Goal: Contribute content: Contribute content

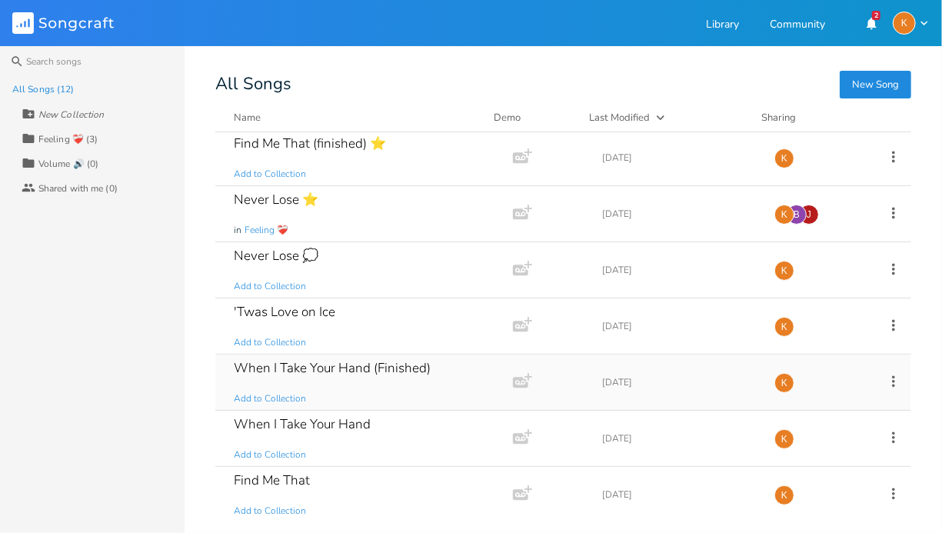
scroll to position [128, 0]
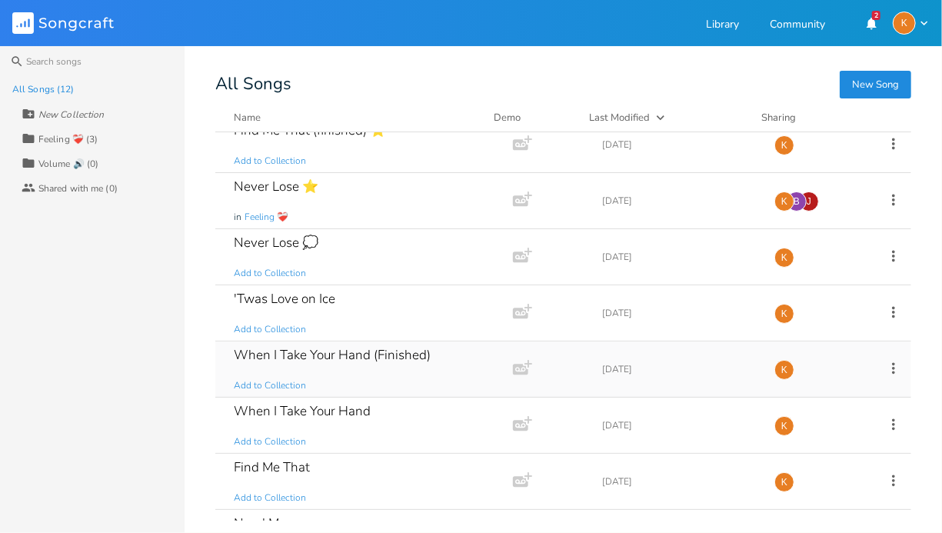
click at [421, 375] on div "When I Take Your Hand (Finished) Add to Collection" at bounding box center [361, 368] width 255 height 55
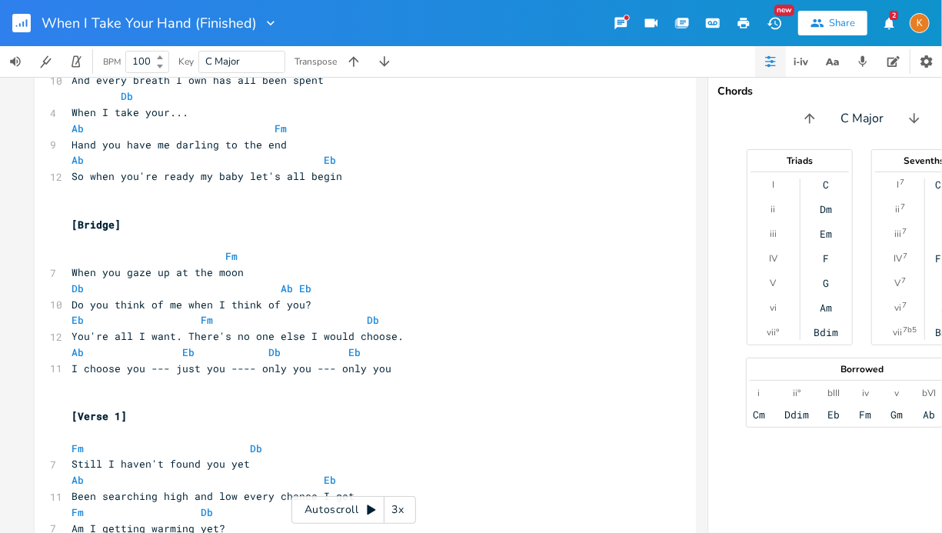
scroll to position [3399, 0]
click at [13, 24] on rect "button" at bounding box center [21, 23] width 18 height 18
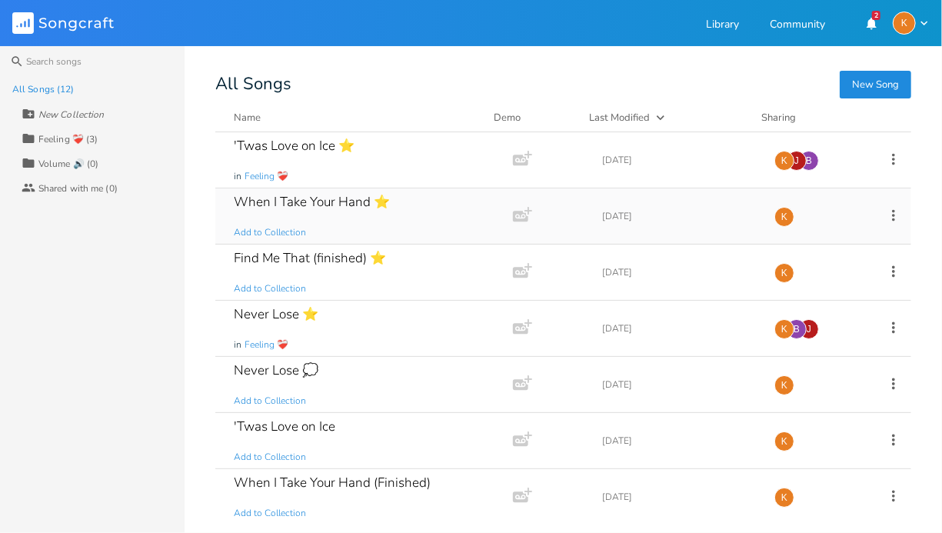
click at [407, 206] on div "When I Take Your Hand ⭐ Add to Collection" at bounding box center [361, 215] width 255 height 55
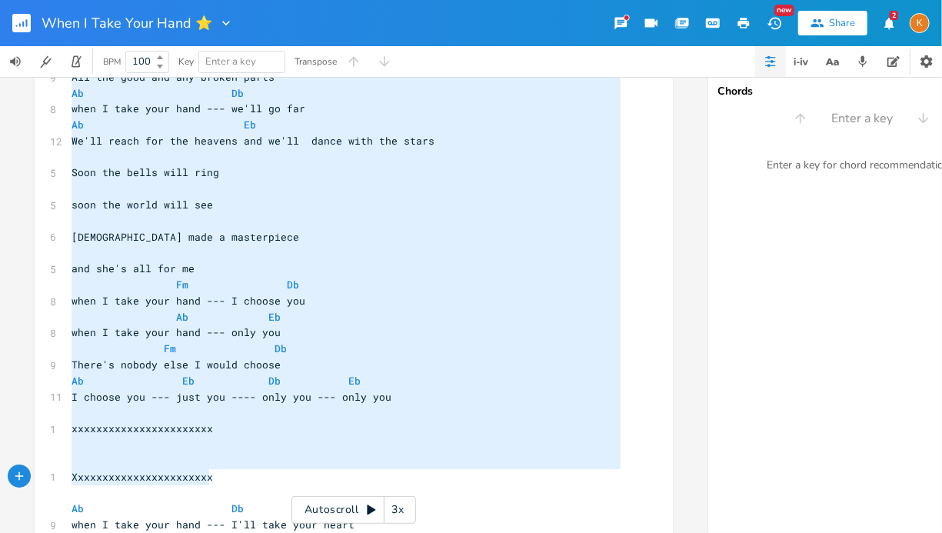
scroll to position [2972, 0]
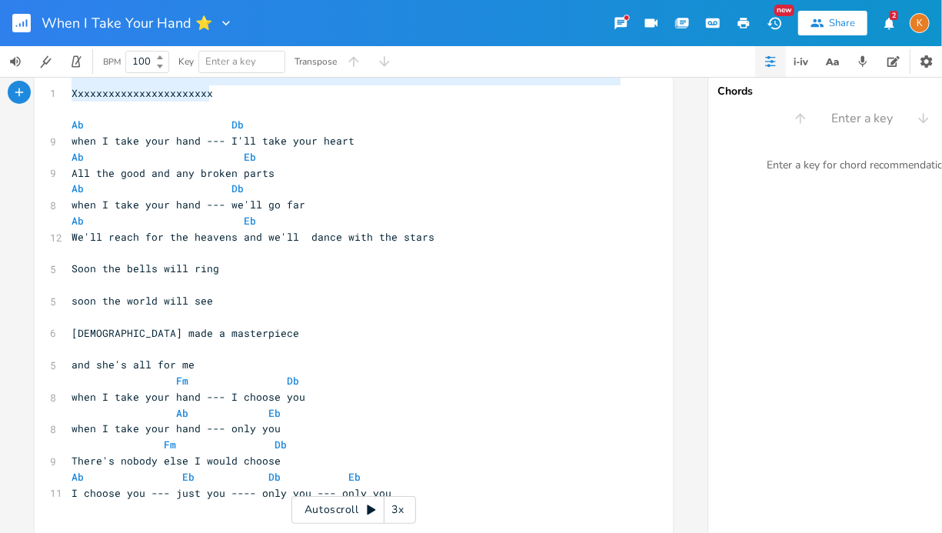
type textarea "Xxxxxxxxxxxxxxxxxxxxxxx Ab Db when I take your hand --- I'll take your heart Ab…"
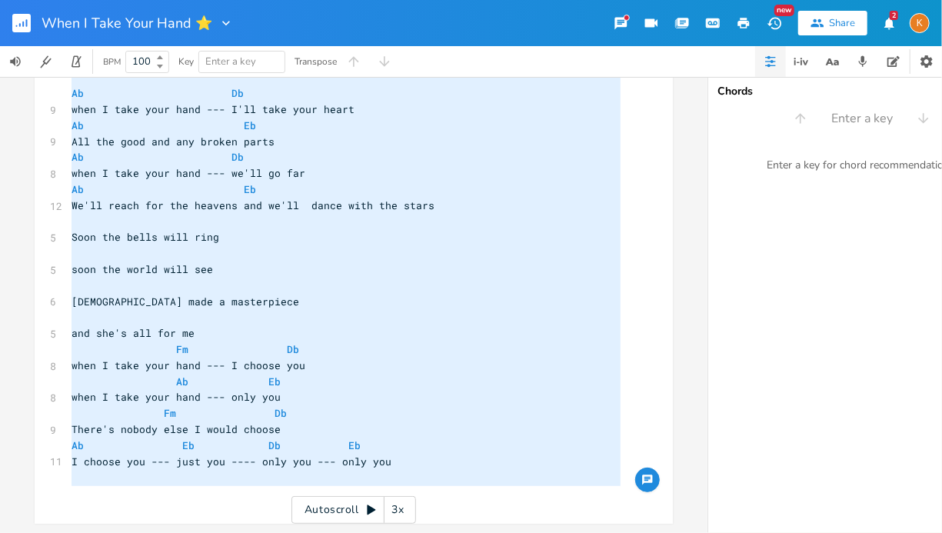
drag, startPoint x: 68, startPoint y: 367, endPoint x: 253, endPoint y: 534, distance: 249.4
click at [253, 532] on html "When I Take Your Hand ⭐ New Share 2 K BPM 100 Key Enter a key Transpose x [Vers…" at bounding box center [471, 266] width 942 height 533
click at [28, 17] on rect "button" at bounding box center [21, 23] width 18 height 18
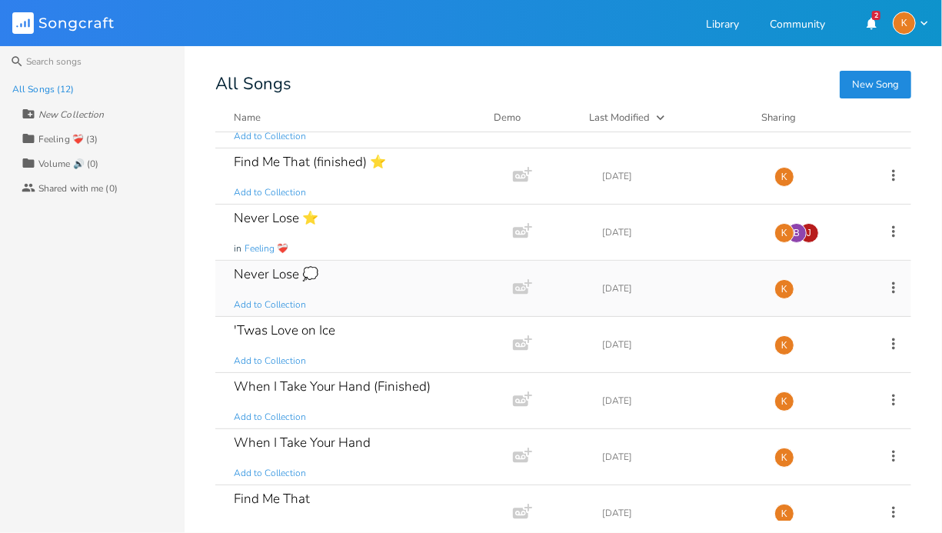
scroll to position [112, 0]
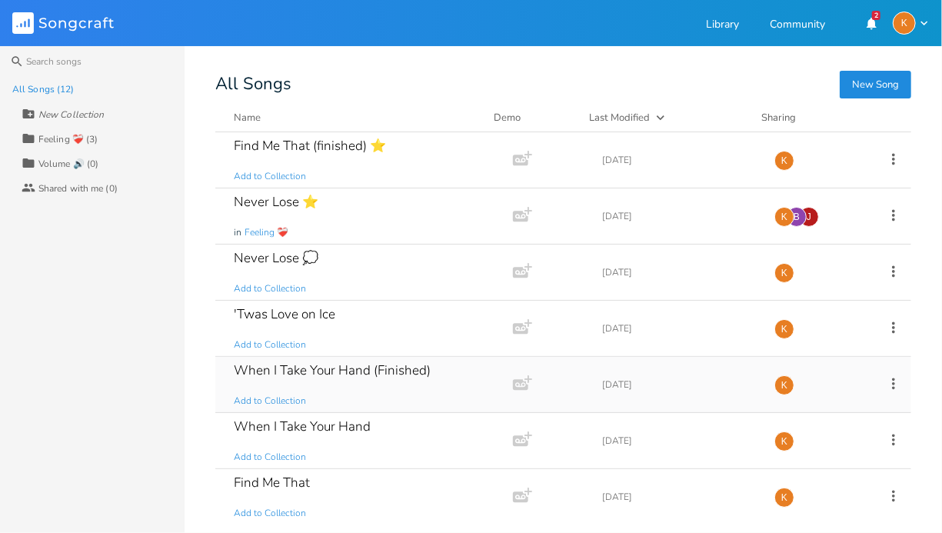
click at [421, 372] on div "When I Take Your Hand (Finished)" at bounding box center [332, 370] width 197 height 13
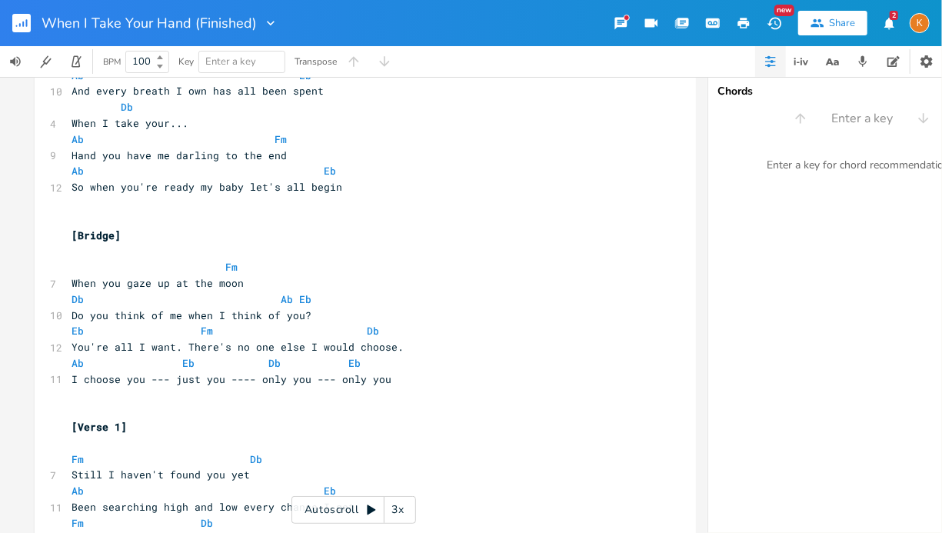
scroll to position [3508, 0]
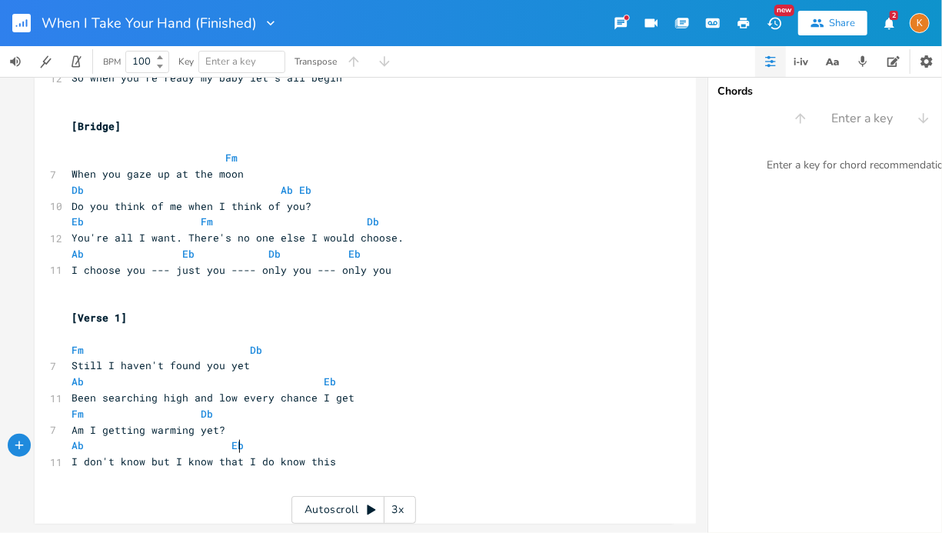
click at [371, 454] on pre "I don't know but I know that I do know this" at bounding box center [357, 462] width 578 height 16
click at [356, 454] on pre "I don't know but I know that I do know this" at bounding box center [357, 462] width 578 height 16
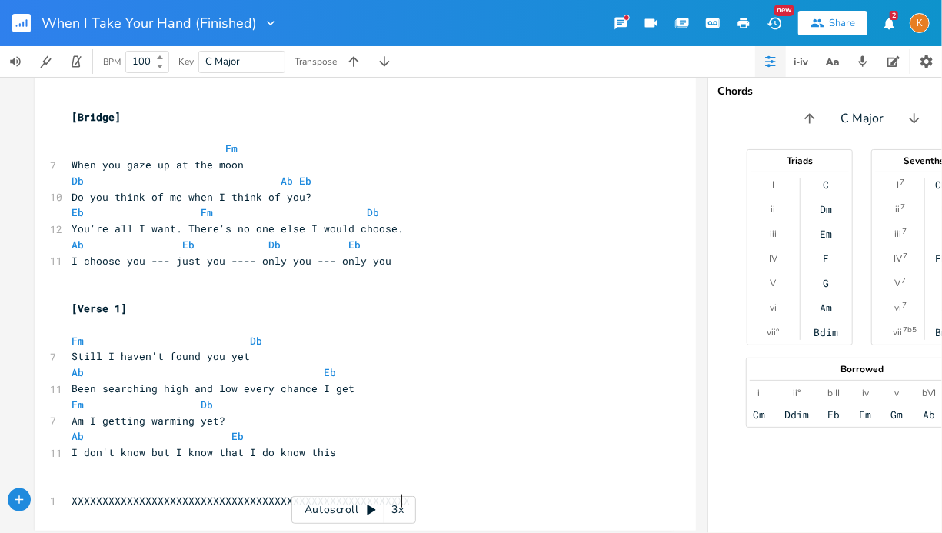
type textarea "XXXXXXXXXXXXXXXXXXXXXXXXXXXXXXXXXXXXXXXXXXXXXXXXXXXXXXXXX"
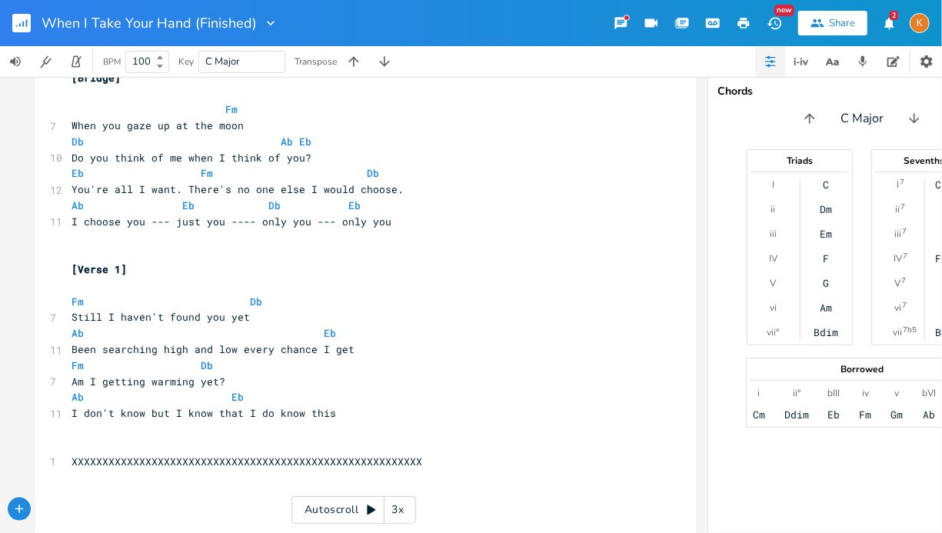
scroll to position [3571, 0]
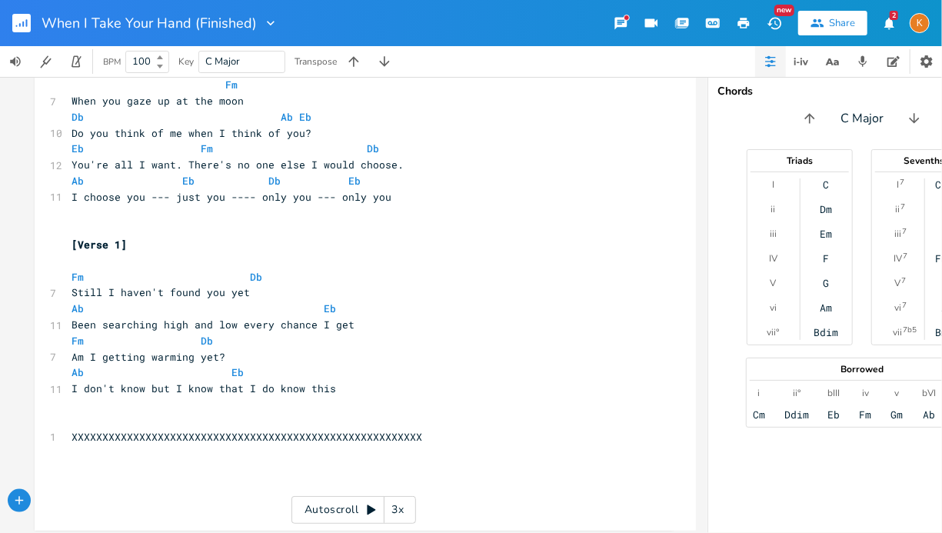
click at [22, 26] on rect "button" at bounding box center [21, 23] width 18 height 18
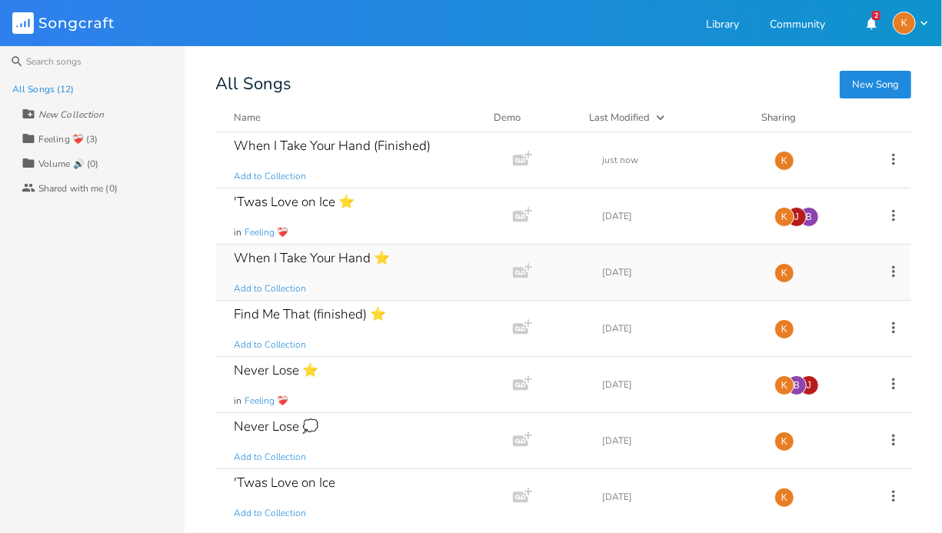
click at [387, 276] on div "When I Take Your Hand ⭐ Add to Collection" at bounding box center [361, 272] width 255 height 55
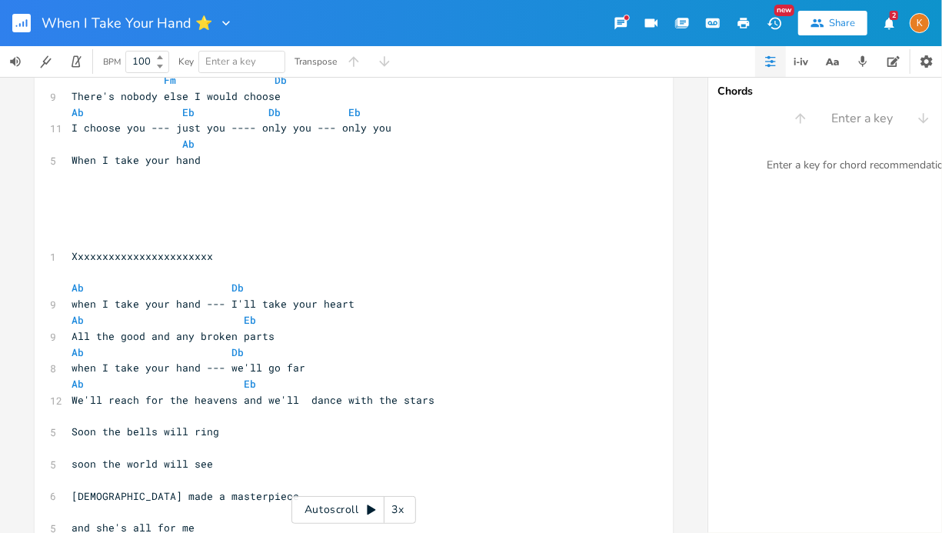
scroll to position [2322, 0]
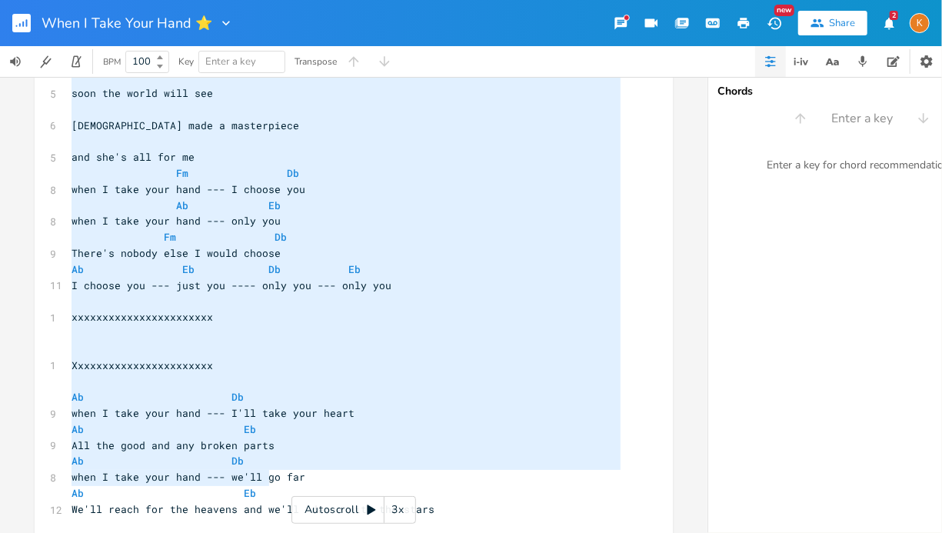
type textarea "Xxxxxxxxxxxxxxxxxxxxxxx Ab Db when I take your hand --- I'll take your heart Ab…"
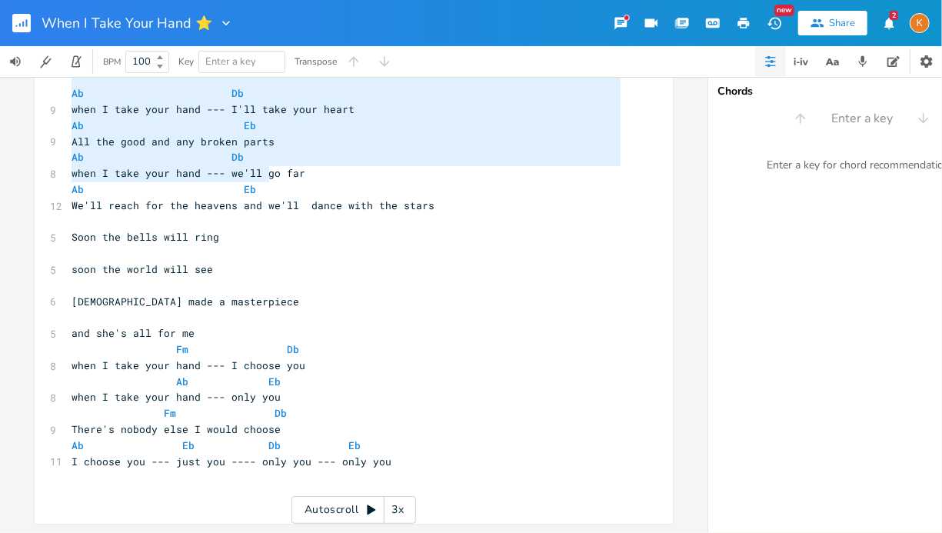
scroll to position [0, 0]
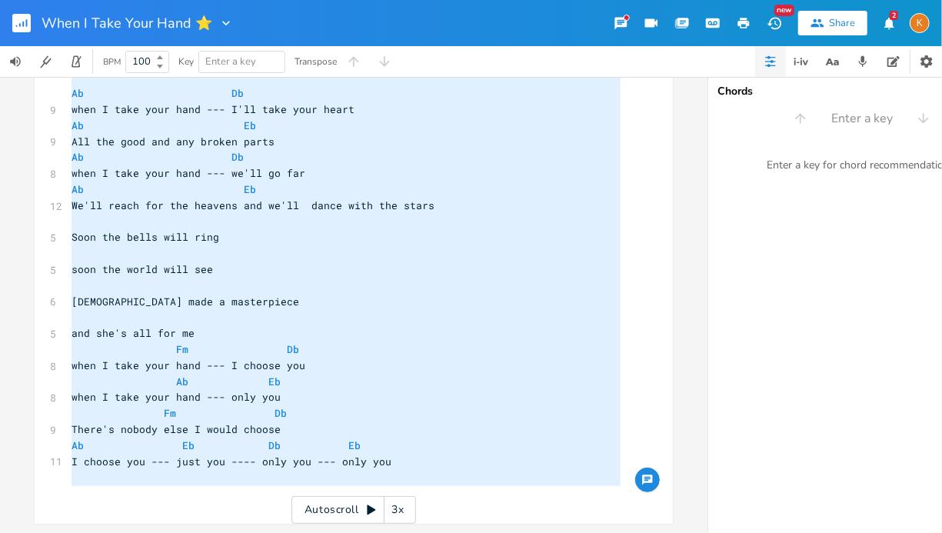
drag, startPoint x: 65, startPoint y: 263, endPoint x: 278, endPoint y: 534, distance: 345.1
click at [278, 532] on html "When I Take Your Hand ⭐ New Share 2 K BPM 100 Key Enter a key Transpose x [Vers…" at bounding box center [471, 266] width 942 height 533
click at [21, 21] on rect "button" at bounding box center [21, 23] width 18 height 18
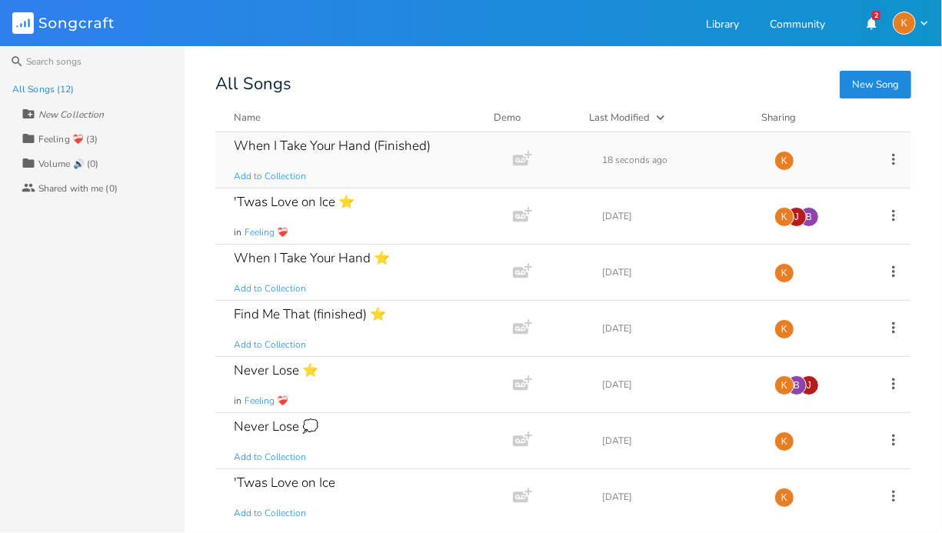
click at [391, 168] on div "When I Take Your Hand (Finished) Add to Collection" at bounding box center [361, 159] width 255 height 55
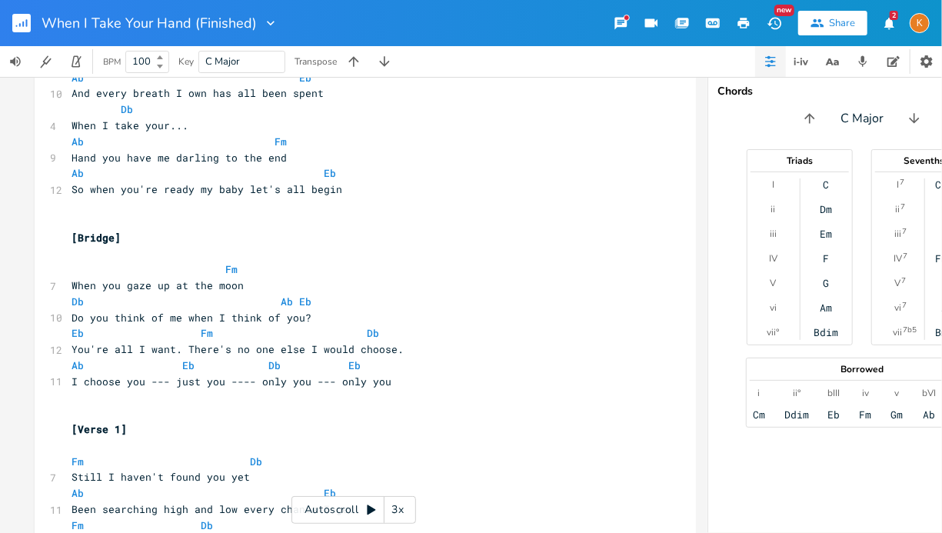
scroll to position [3587, 0]
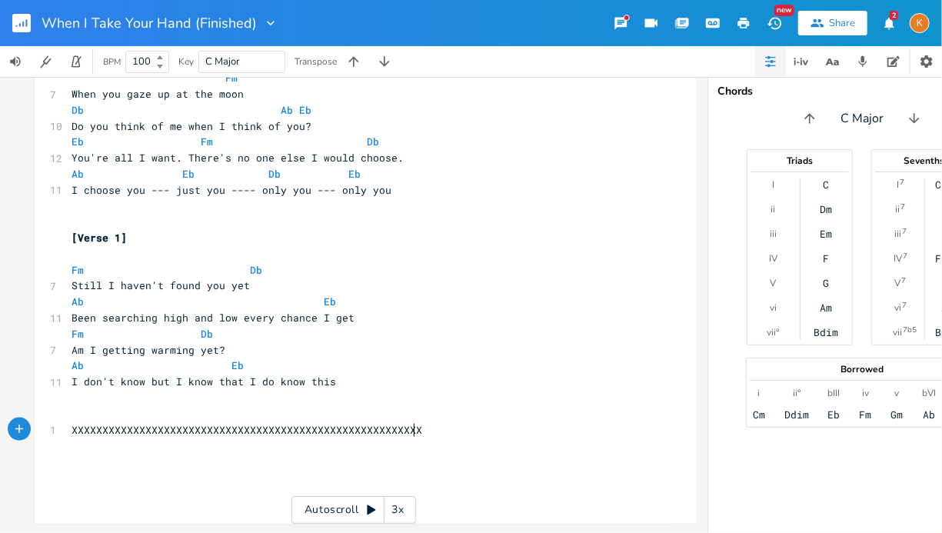
click at [446, 425] on pre "XXXXXXXXXXXXXXXXXXXXXXXXXXXXXXXXXXXXXXXXXXXXXXXXXXXXXXXXX" at bounding box center [357, 430] width 578 height 16
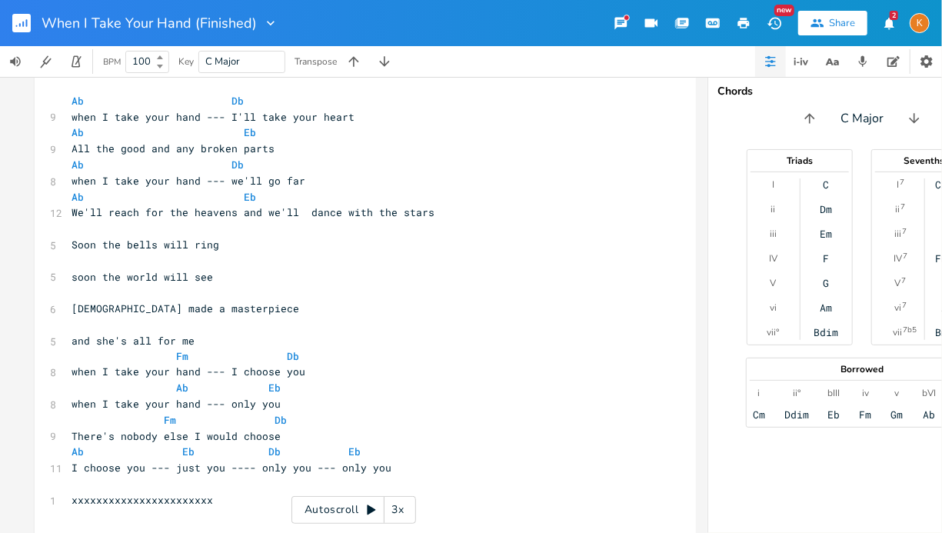
scroll to position [3893, 0]
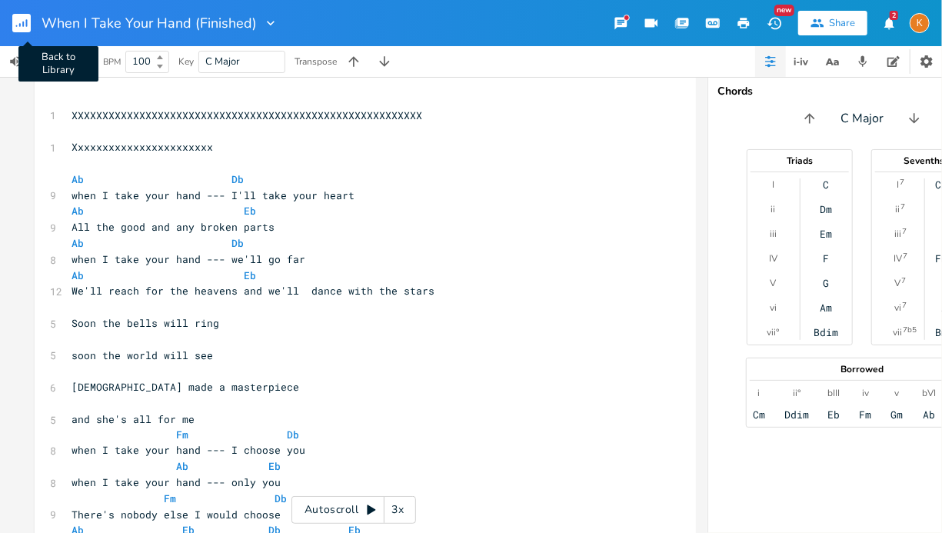
click at [22, 22] on rect "button" at bounding box center [21, 23] width 18 height 18
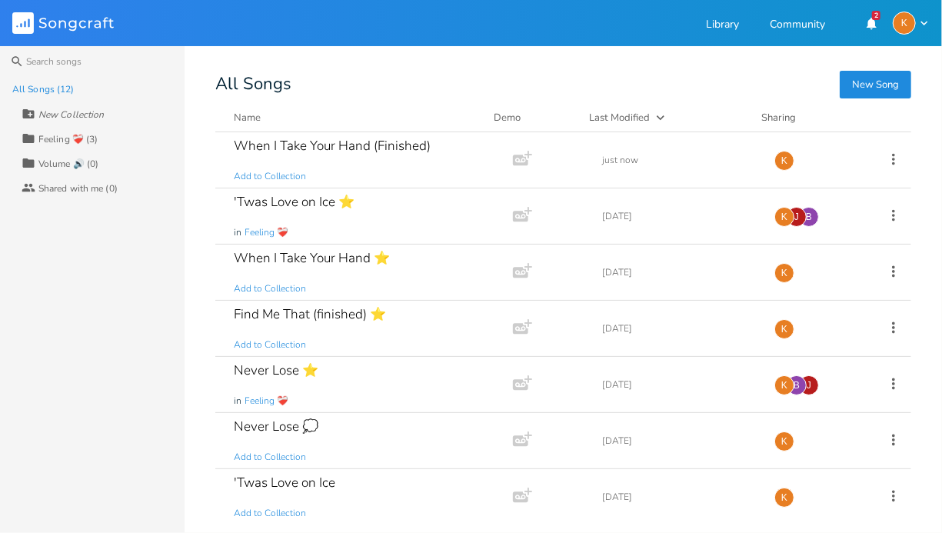
click at [919, 165] on div "New Song All Songs Name Demo Last Modified Sharing When I Take Your Hand (Finis…" at bounding box center [578, 299] width 727 height 444
click at [421, 276] on div "When I Take Your Hand ⭐ Add to Collection" at bounding box center [361, 272] width 255 height 55
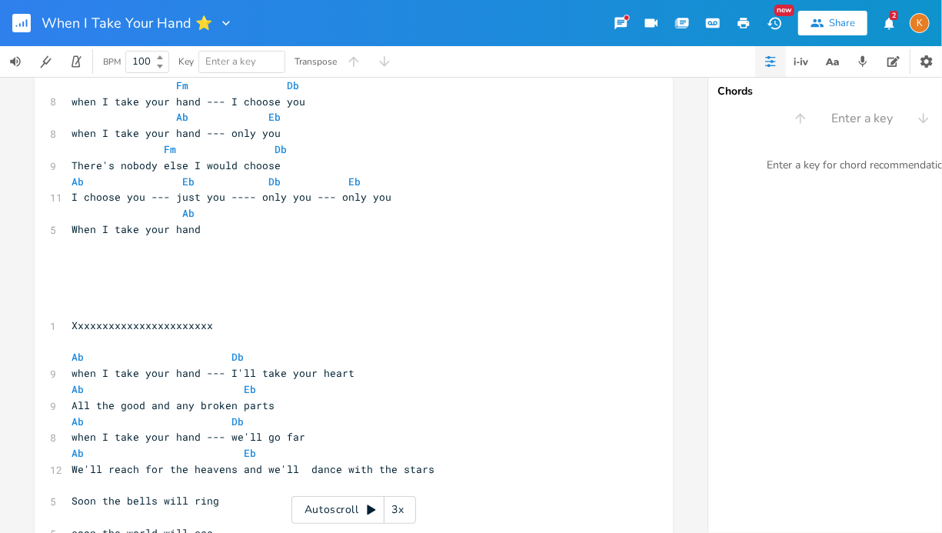
scroll to position [2252, 0]
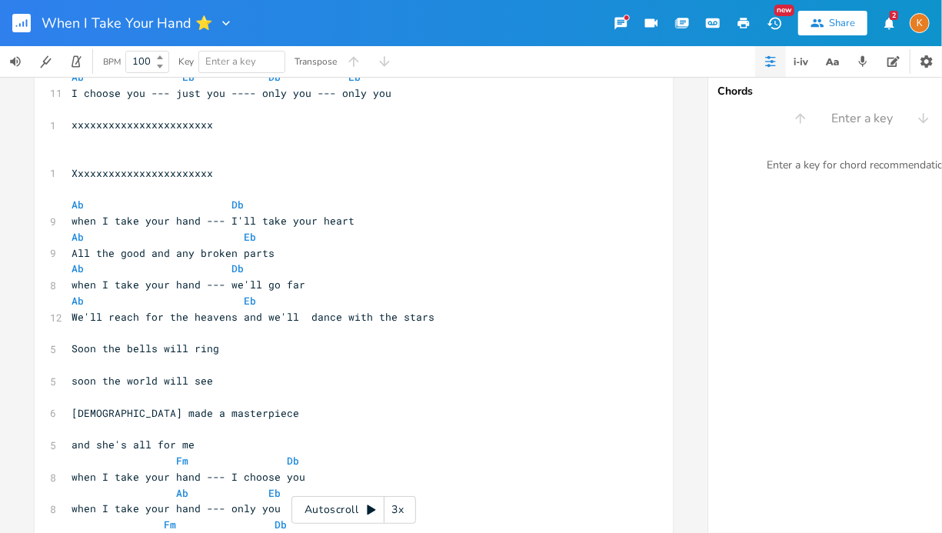
type textarea "xxxxxxxxxxxxxxxxxxxxxx Ab Db when I take your hand --- I'll take your heart Ab …"
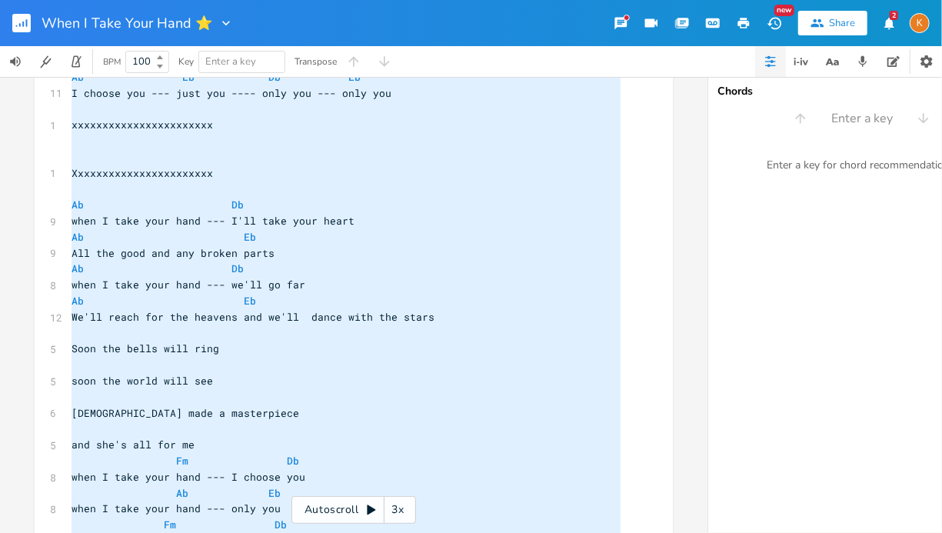
scroll to position [0, 0]
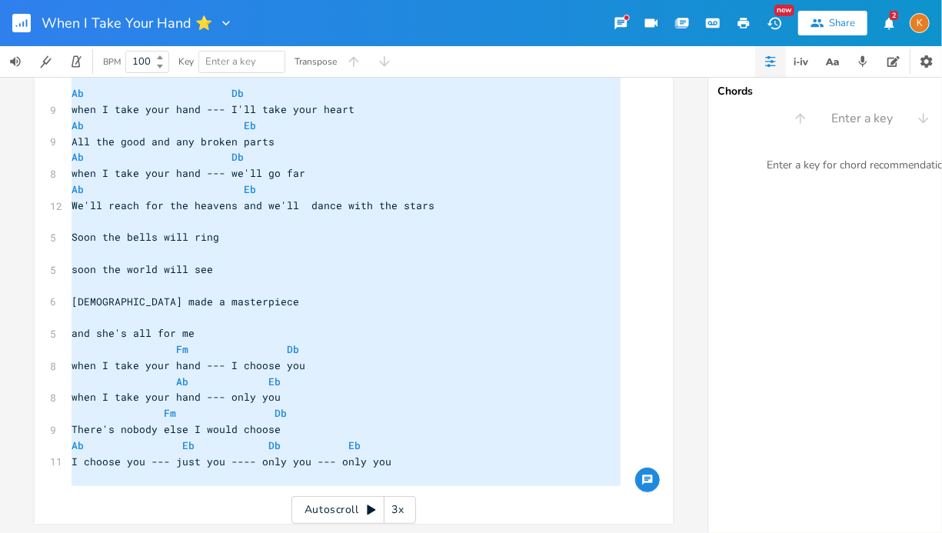
drag, startPoint x: 70, startPoint y: 332, endPoint x: 302, endPoint y: 536, distance: 309.0
click at [302, 532] on html "When I Take Your Hand ⭐ New Share 2 K BPM 100 Key Enter a key Transpose x [Vers…" at bounding box center [471, 266] width 942 height 533
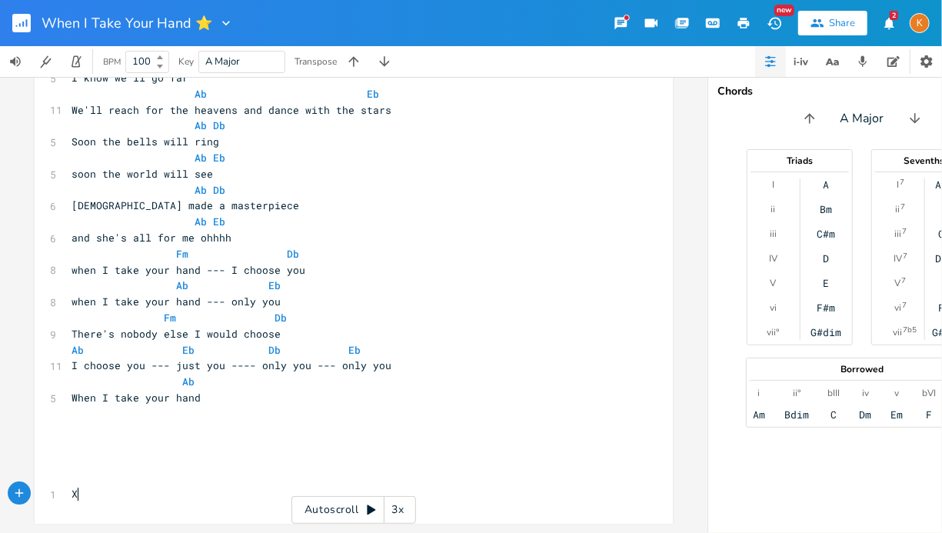
click at [181, 486] on pre "X" at bounding box center [345, 494] width 555 height 16
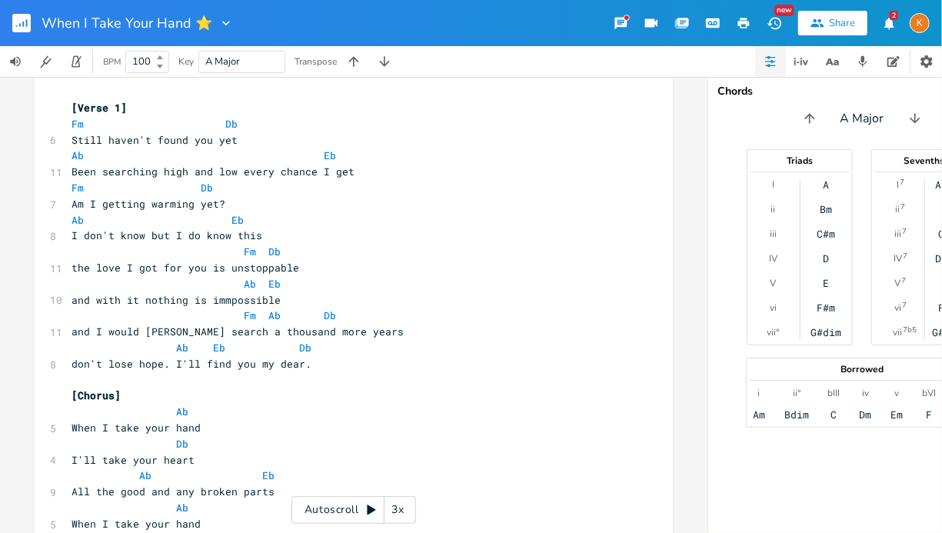
scroll to position [0, 0]
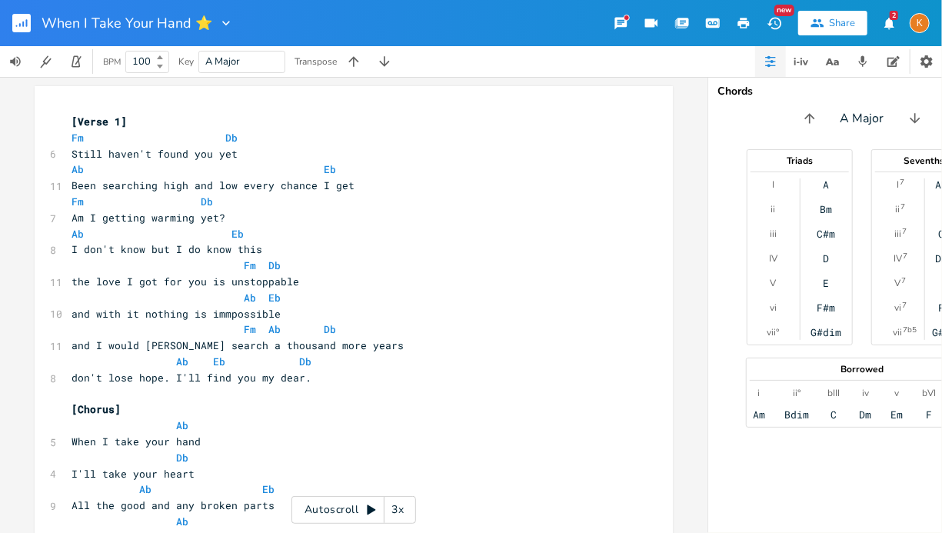
click at [741, 17] on icon "button" at bounding box center [744, 23] width 14 height 14
click at [934, 62] on button "button" at bounding box center [926, 61] width 30 height 31
click at [118, 126] on span "[Verse 1]" at bounding box center [99, 122] width 55 height 14
type textarea "| A Majour"
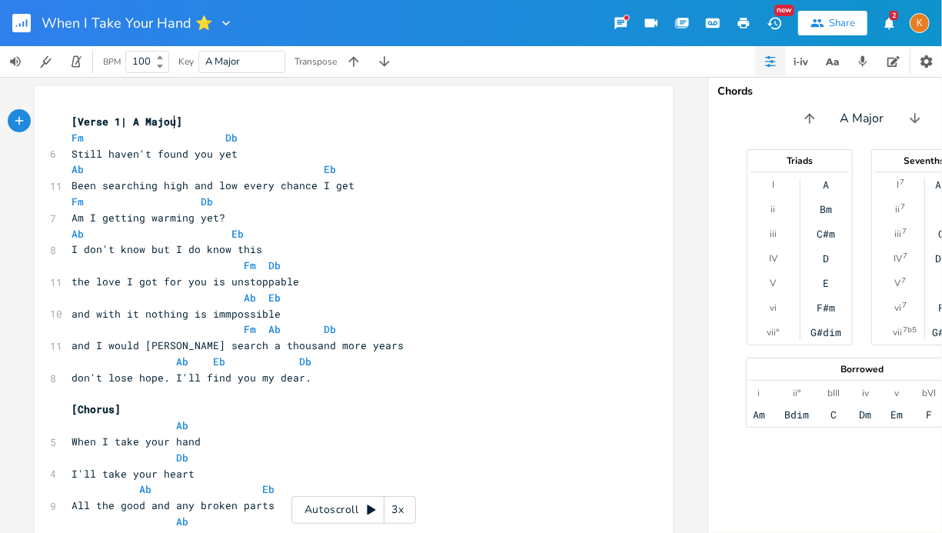
scroll to position [0, 45]
click at [138, 125] on span "[Verse 1| A Majour]" at bounding box center [130, 122] width 117 height 14
type textarea "b"
click at [169, 128] on pre "[Verse 1| Ab Majour]" at bounding box center [345, 122] width 555 height 16
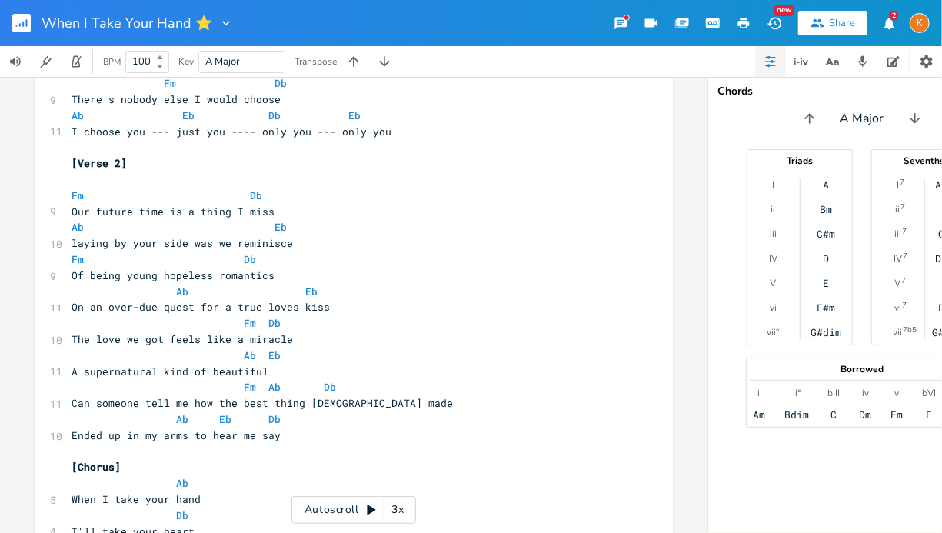
scroll to position [0, 0]
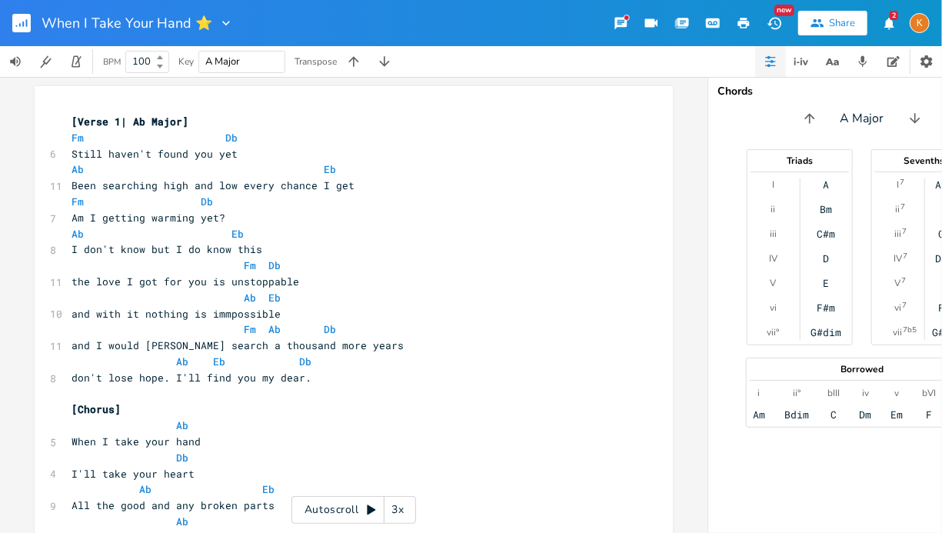
click at [215, 64] on input "A Major" at bounding box center [222, 62] width 35 height 14
type input "Ab Major"
click at [310, 142] on pre "Fm Db" at bounding box center [345, 138] width 555 height 16
click at [175, 125] on span "[Verse 1| Ab Major]" at bounding box center [130, 122] width 117 height 14
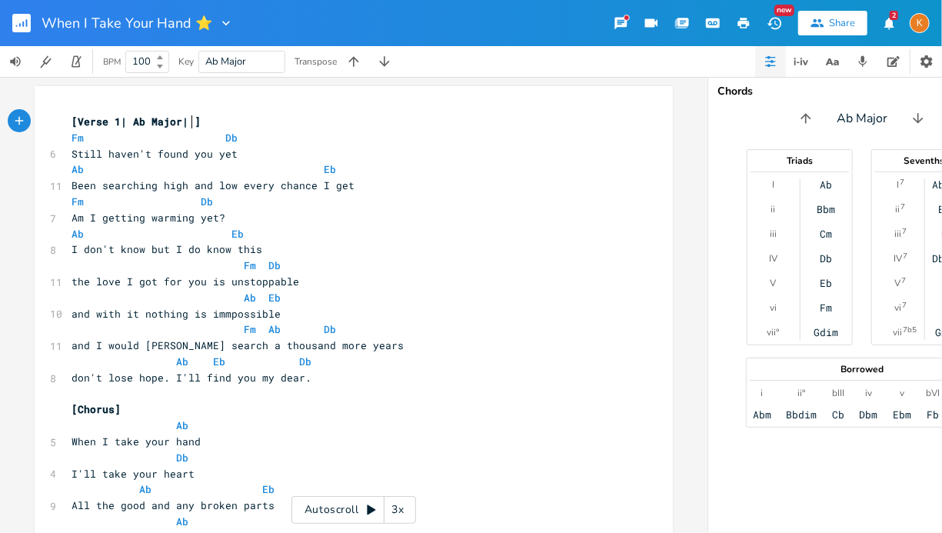
type textarea "|"
click at [733, 30] on button "button" at bounding box center [743, 23] width 31 height 28
click at [178, 149] on span "Still haven't found you yet" at bounding box center [155, 154] width 166 height 14
click at [186, 125] on span "[Verse 1| Ab Major| ]" at bounding box center [136, 122] width 129 height 14
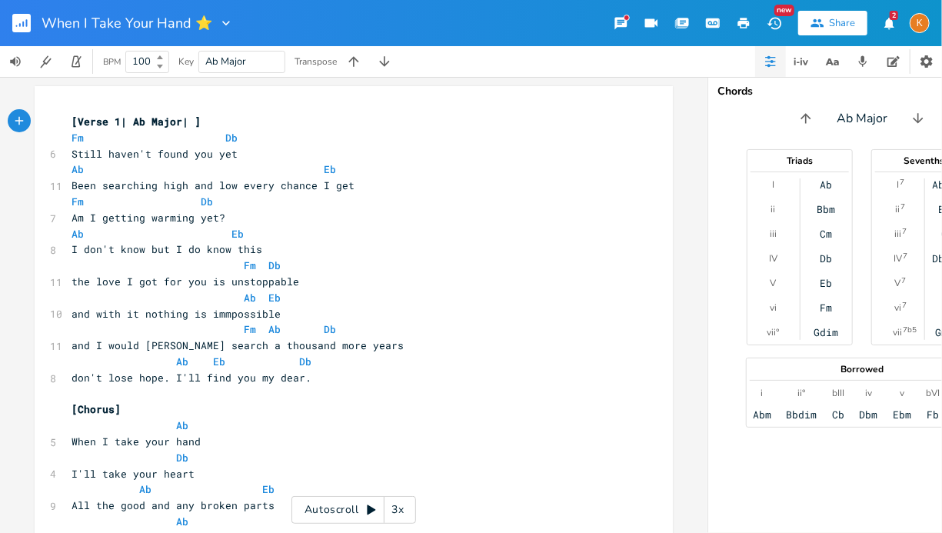
click at [181, 128] on span "[Verse 1| Ab Major| ]" at bounding box center [136, 122] width 129 height 14
type textarea "BPM:"
click at [124, 123] on span "[Verse 1| Ab Major| BPM: ]" at bounding box center [152, 122] width 160 height 14
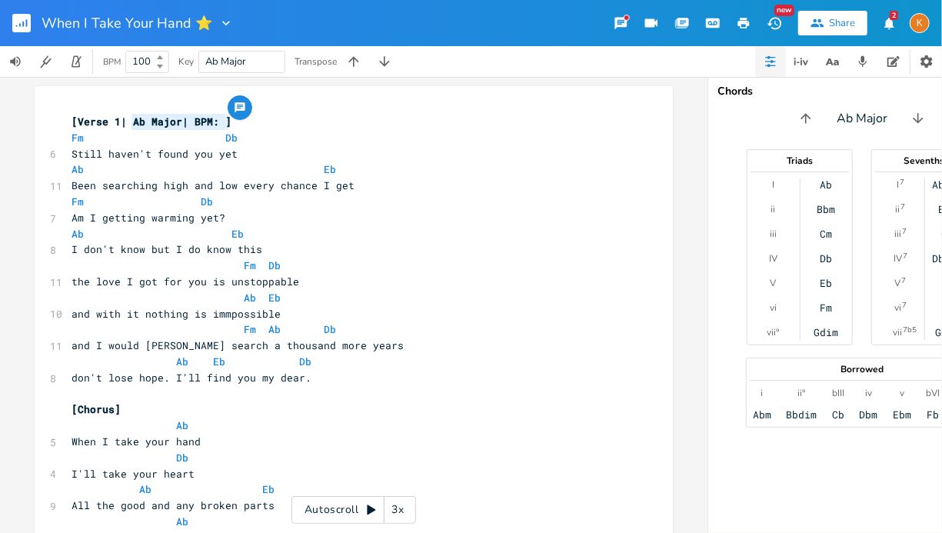
type textarea "| Ab Major| BPM: ]"
drag, startPoint x: 235, startPoint y: 120, endPoint x: 116, endPoint y: 128, distance: 118.7
click at [116, 128] on pre "[Verse 1| Ab Major| BPM: ]" at bounding box center [345, 122] width 555 height 16
type textarea "1}"
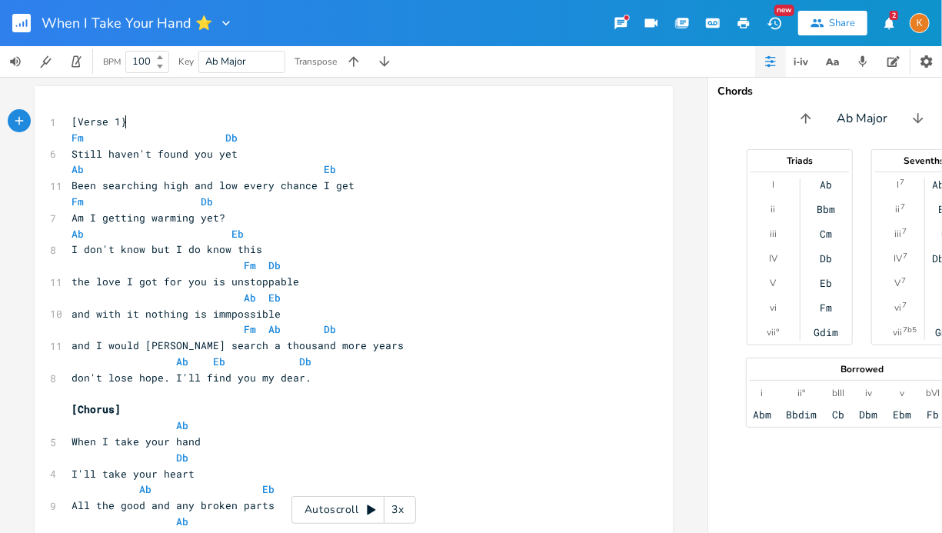
scroll to position [0, 8]
type textarea "]"
click at [68, 124] on pre "[Verse 1]" at bounding box center [345, 122] width 555 height 16
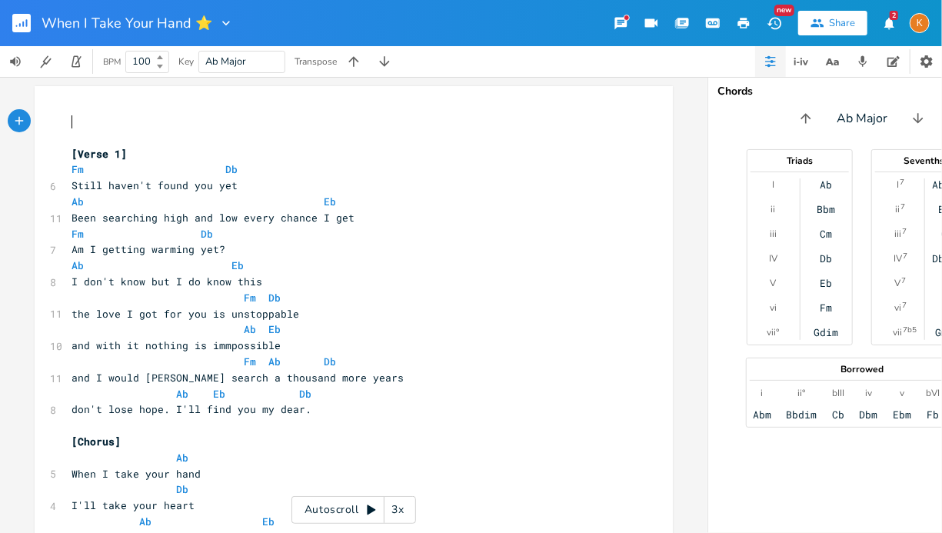
click at [89, 118] on pre "​" at bounding box center [345, 122] width 555 height 16
click at [68, 125] on pre "| Ab Major| BPM: ]" at bounding box center [345, 122] width 555 height 16
type textarea "["
click at [88, 125] on span "[| Ab Major| BPM: ]" at bounding box center [130, 122] width 117 height 14
click at [162, 123] on span "[Ab Major| BPM: ]" at bounding box center [124, 122] width 105 height 14
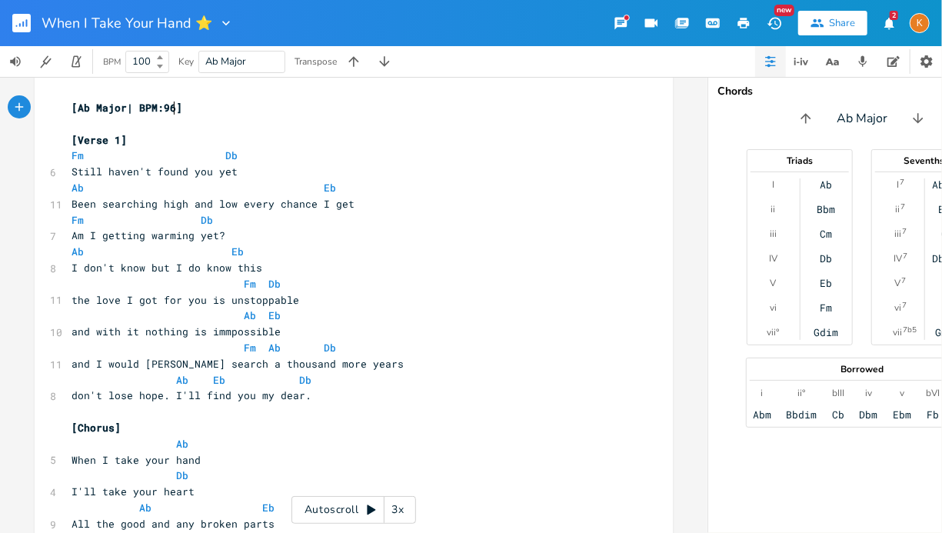
scroll to position [0, 0]
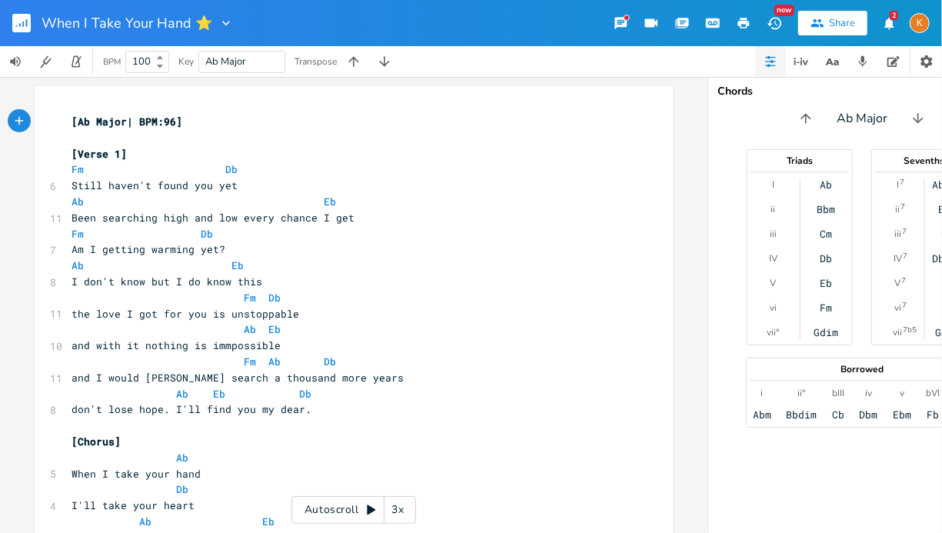
type textarea "96"
click at [742, 23] on icon "button" at bounding box center [744, 23] width 12 height 11
click at [753, 23] on button "button" at bounding box center [743, 23] width 31 height 28
click at [738, 20] on icon "button" at bounding box center [744, 23] width 14 height 14
click at [739, 17] on icon "button" at bounding box center [744, 23] width 14 height 14
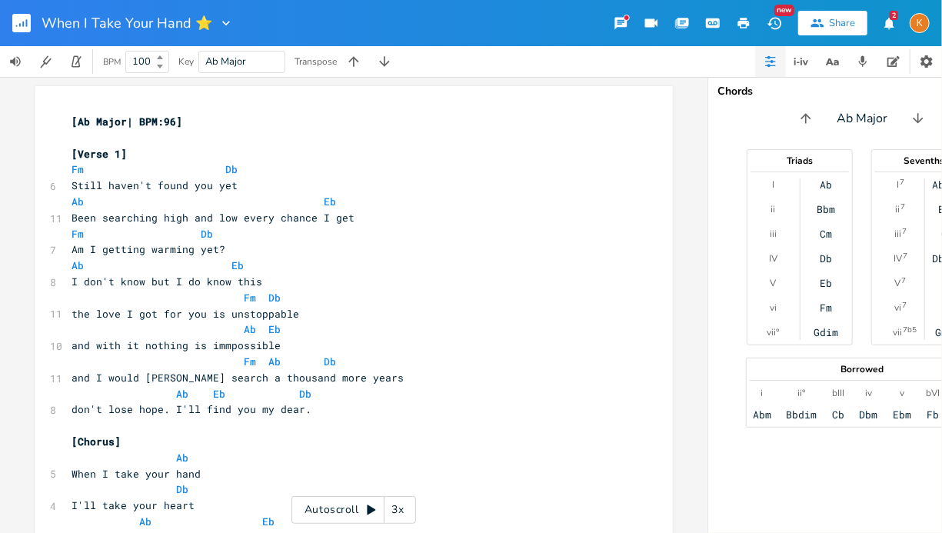
click at [750, 20] on icon "button" at bounding box center [744, 23] width 14 height 14
click at [25, 17] on rect "button" at bounding box center [21, 23] width 18 height 18
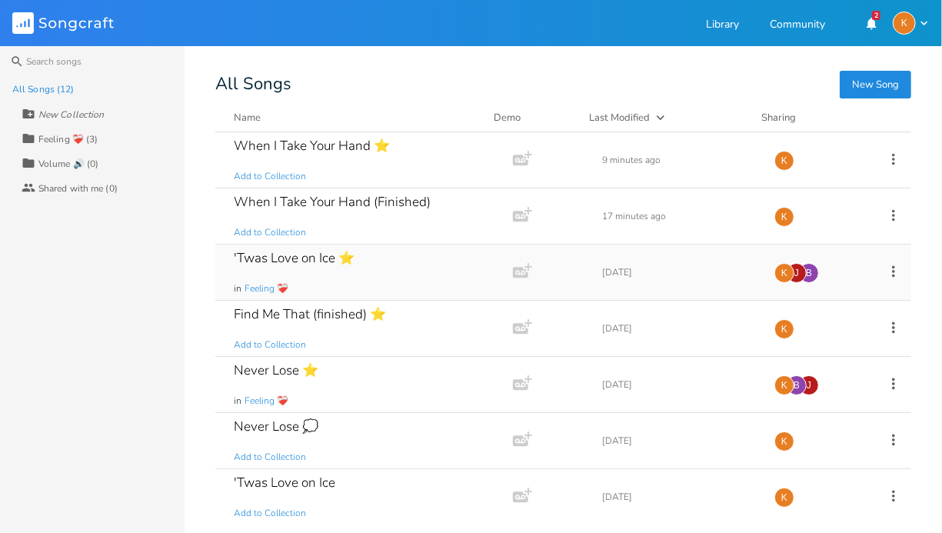
click at [336, 259] on div "'Twas Love on Ice ⭐" at bounding box center [294, 257] width 121 height 13
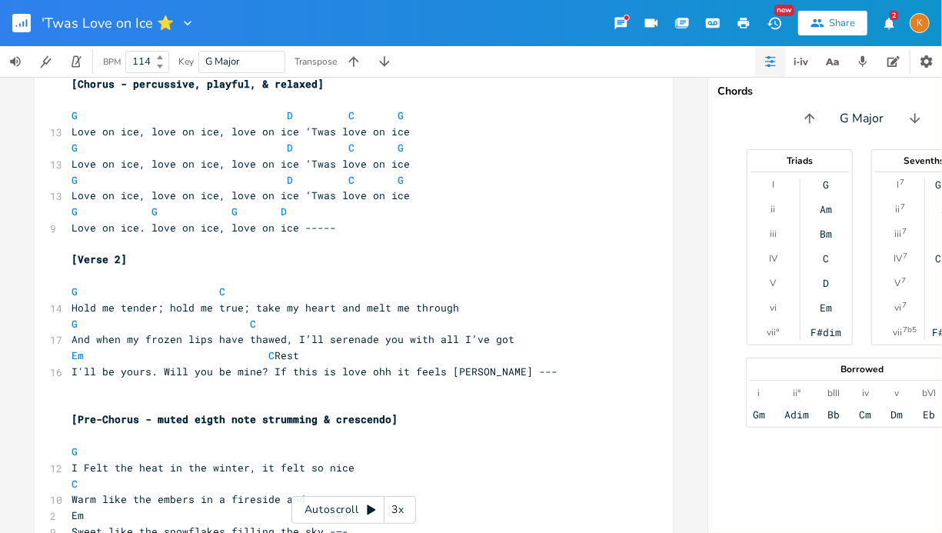
scroll to position [474, 0]
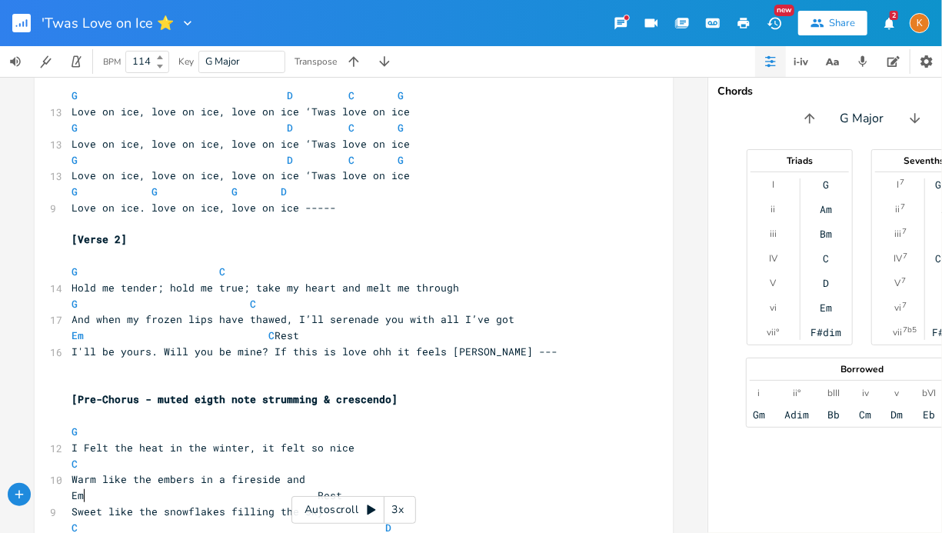
type textarea "m"
click at [72, 501] on span "Em Rest" at bounding box center [207, 495] width 271 height 14
click at [181, 444] on span "I Felt the heat in the winter, it felt so nice" at bounding box center [213, 448] width 283 height 14
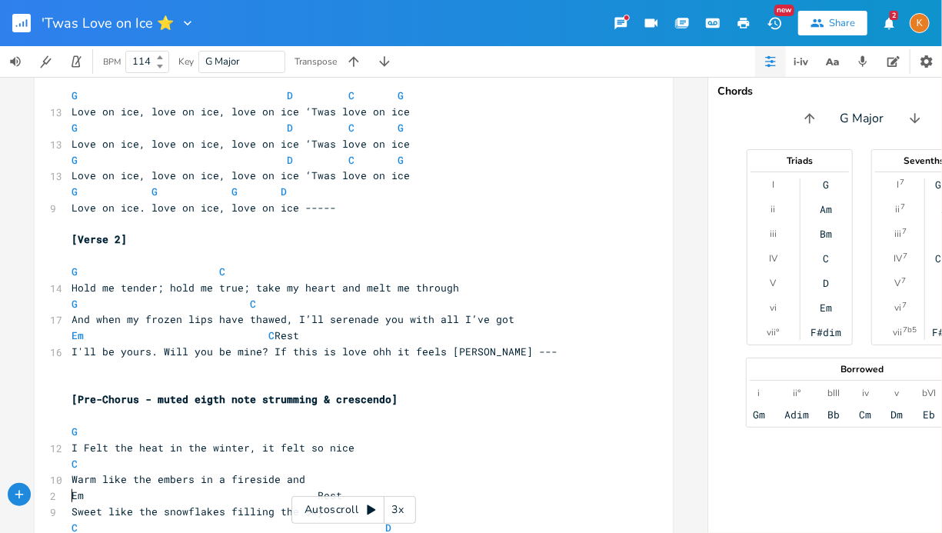
click at [72, 498] on span "Em Rest" at bounding box center [207, 495] width 271 height 14
click at [239, 418] on pre "​" at bounding box center [345, 416] width 555 height 16
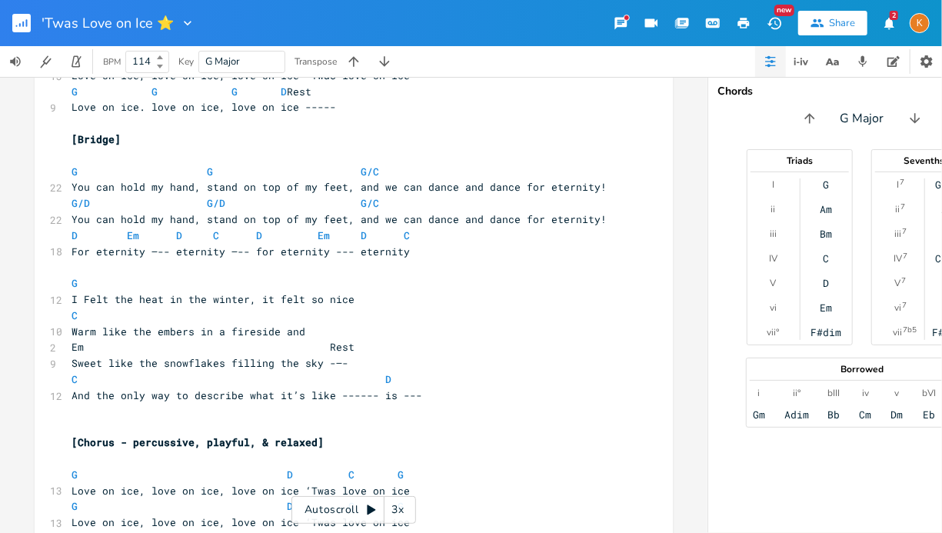
scroll to position [1089, 0]
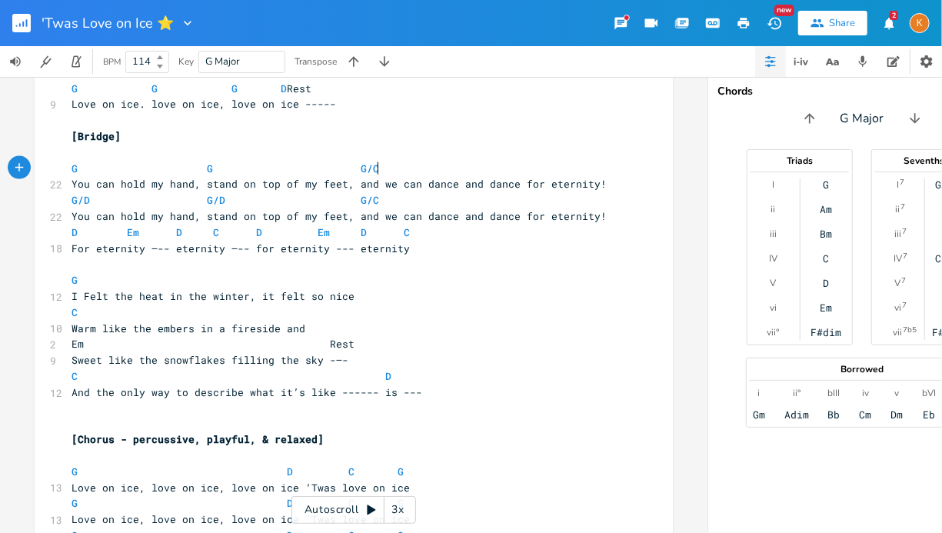
click at [371, 168] on span "G G G/C" at bounding box center [229, 168] width 314 height 14
type textarea "C/G"
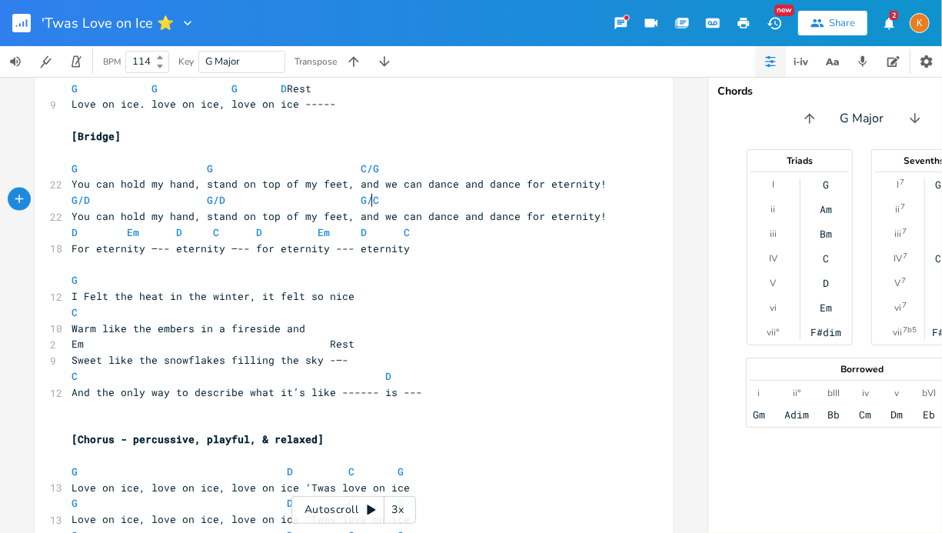
click at [370, 199] on pre "G/D G/D G/C" at bounding box center [345, 200] width 555 height 16
type textarea "C/G"
click at [375, 172] on pre "G G C/G" at bounding box center [345, 169] width 555 height 16
type textarea "(5ths"
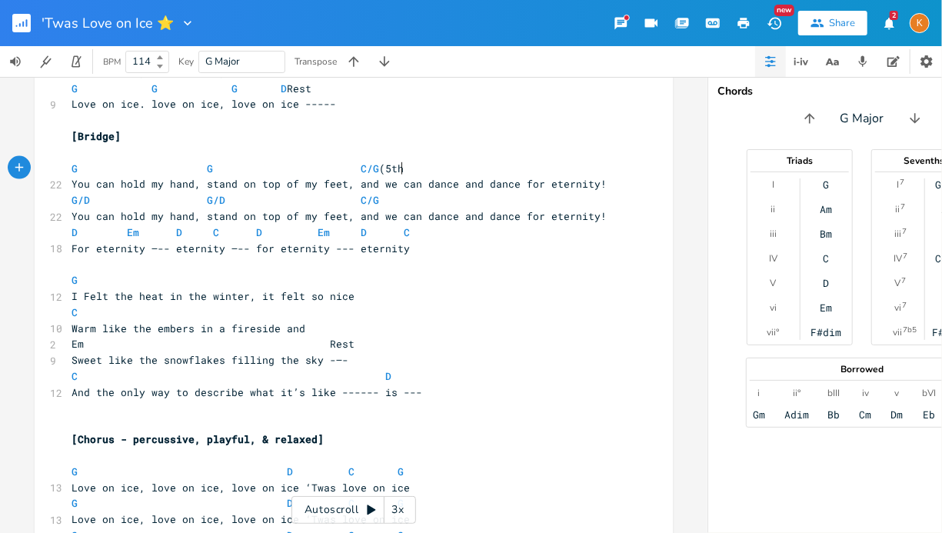
scroll to position [0, 25]
type textarea ")"
click at [381, 195] on pre "G/D G/D C/G" at bounding box center [345, 200] width 555 height 16
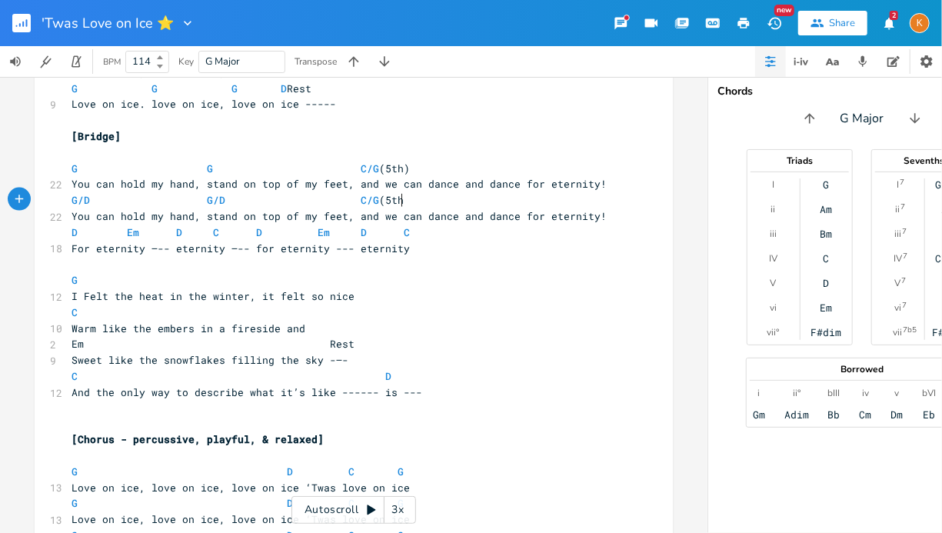
type textarea "(5th0"
type textarea ")"
click at [93, 201] on span "G/D G/D C/G (5th)" at bounding box center [241, 200] width 338 height 14
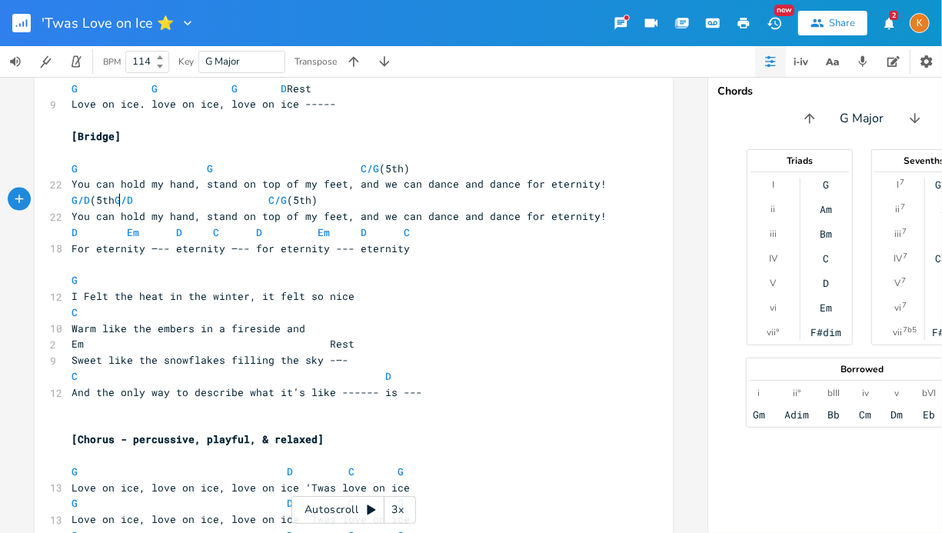
scroll to position [0, 20]
type textarea "(5th)"
click at [249, 201] on span "G/D (5th) G/D C/G (5th)" at bounding box center [198, 200] width 252 height 14
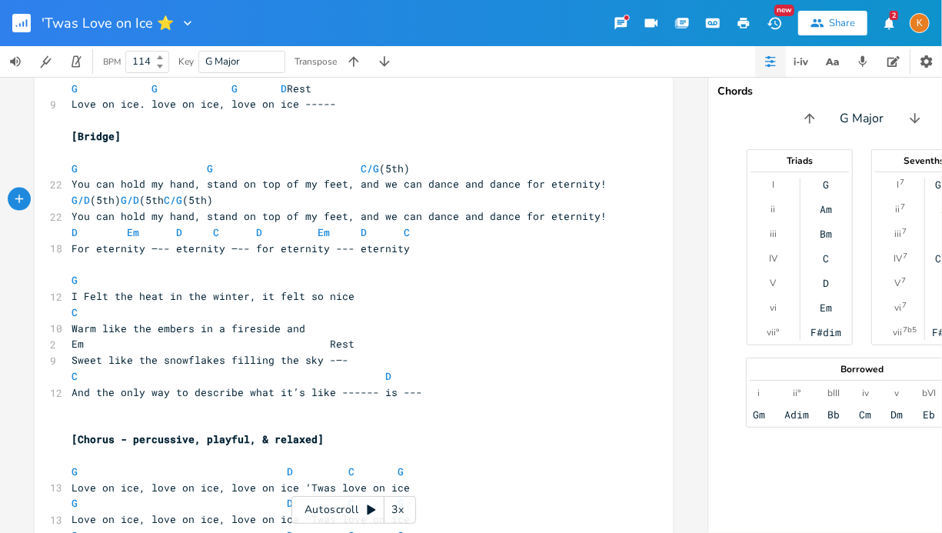
type textarea "(5th)"
click at [219, 197] on span "G/D (5th) G/D (5th) C/G (5th)" at bounding box center [146, 200] width 148 height 14
click at [91, 165] on span "G G C/G (5th)" at bounding box center [241, 168] width 338 height 14
click at [72, 172] on span "G" at bounding box center [75, 168] width 6 height 15
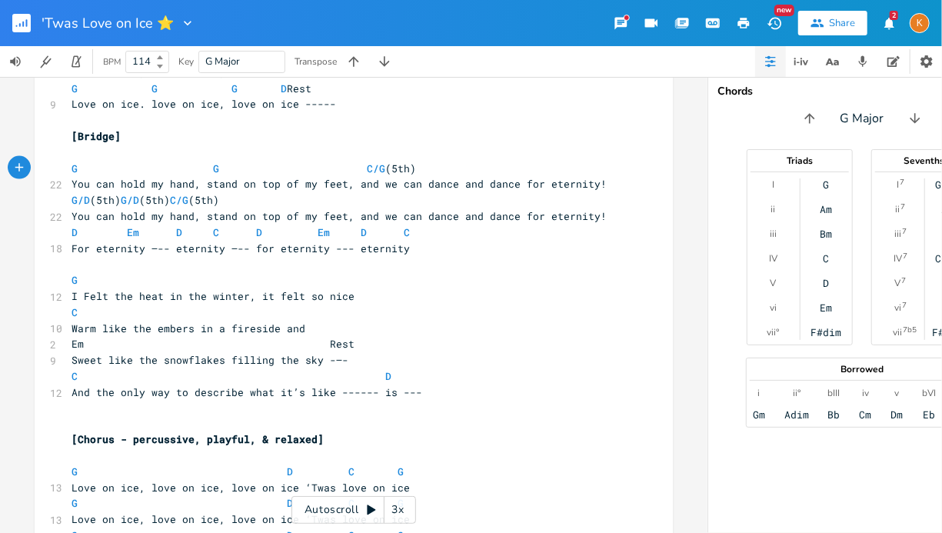
type textarea "("
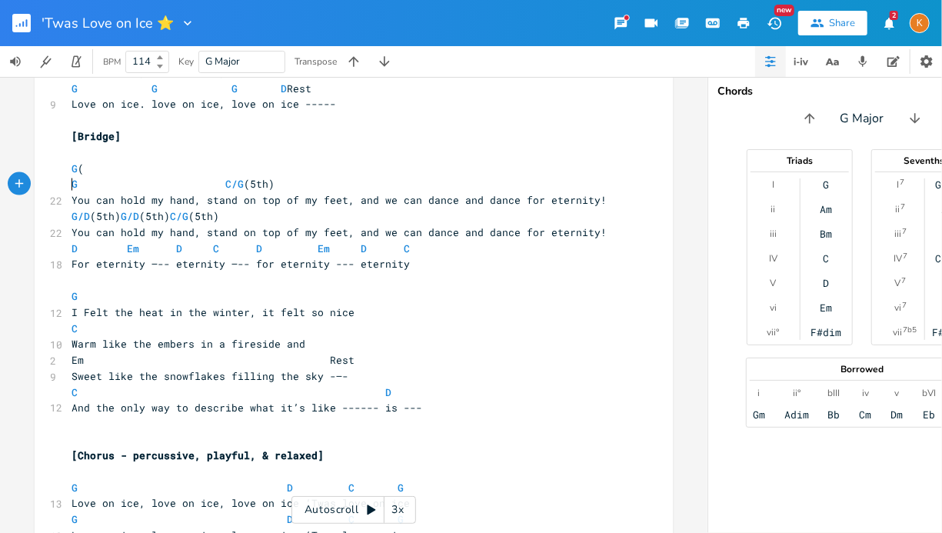
type textarea "o"
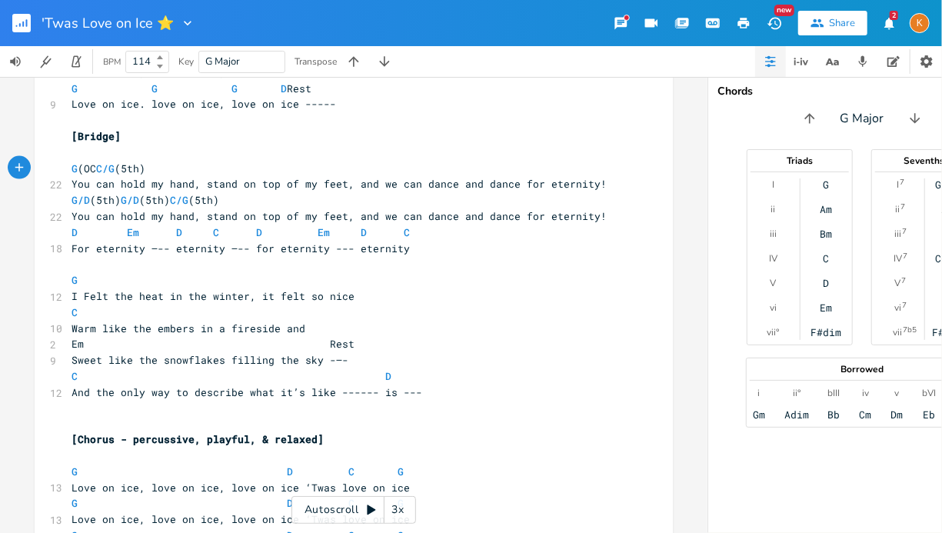
scroll to position [0, 23]
type textarea "(OCt)"
click at [95, 171] on span "G (OCt) C/G (5th)" at bounding box center [115, 168] width 86 height 14
type textarea "c"
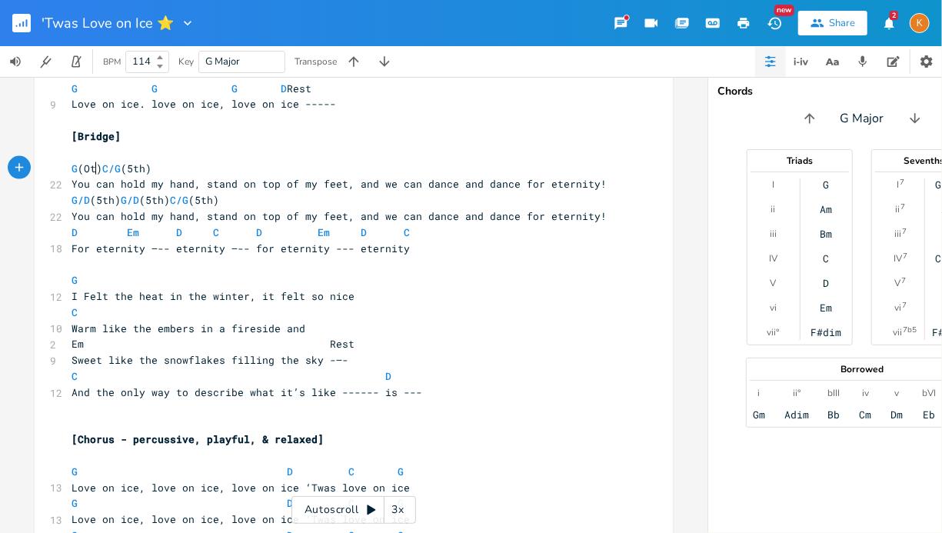
scroll to position [0, 5]
click at [158, 163] on span "G (Oct) C/G (5th)" at bounding box center [115, 168] width 86 height 14
click at [158, 169] on span "G (Oct) C/G (5th)" at bounding box center [115, 168] width 86 height 14
type textarea "b"
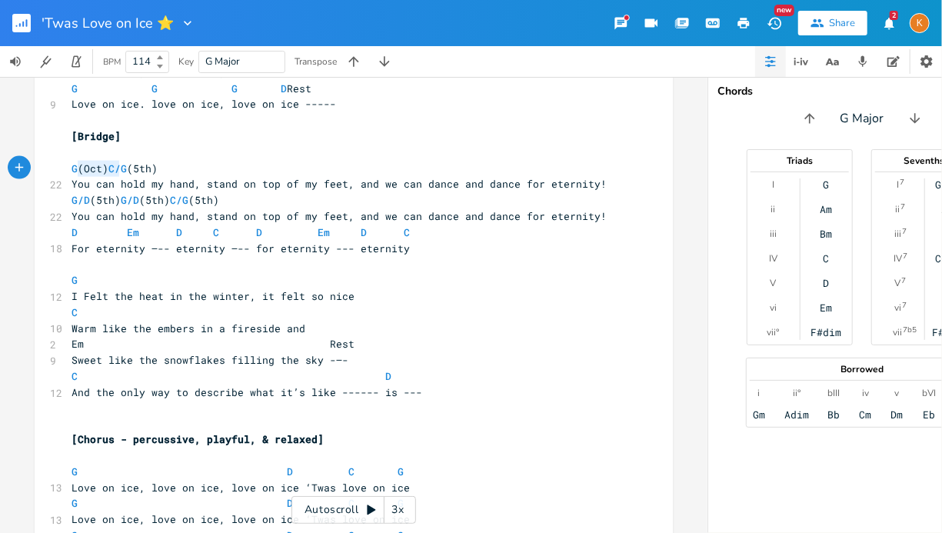
type textarea "G (Oct)"
drag, startPoint x: 118, startPoint y: 168, endPoint x: 65, endPoint y: 163, distance: 53.3
click at [68, 163] on pre "G (Oct) C/G (5th)" at bounding box center [345, 169] width 555 height 16
click at [145, 169] on span "G (Oct) C/G (5th)" at bounding box center [115, 168] width 86 height 14
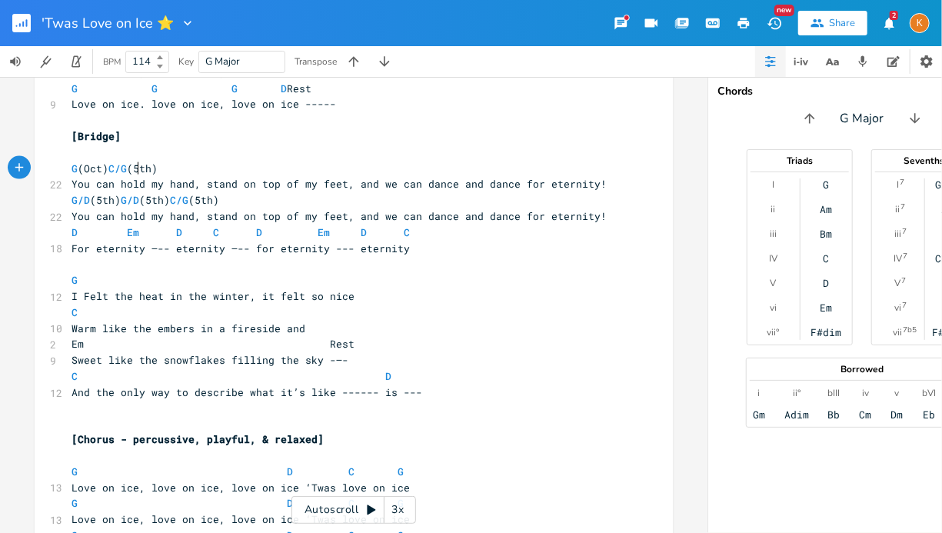
click at [132, 167] on span "G (Oct) C/G (5th)" at bounding box center [115, 168] width 86 height 14
drag, startPoint x: 132, startPoint y: 167, endPoint x: 114, endPoint y: 167, distance: 17.7
click at [114, 167] on span "G (Oct) C/G (5th)" at bounding box center [115, 168] width 86 height 14
click at [112, 162] on span "G (Oct) G (Oct) C/G (5th)" at bounding box center [133, 168] width 123 height 14
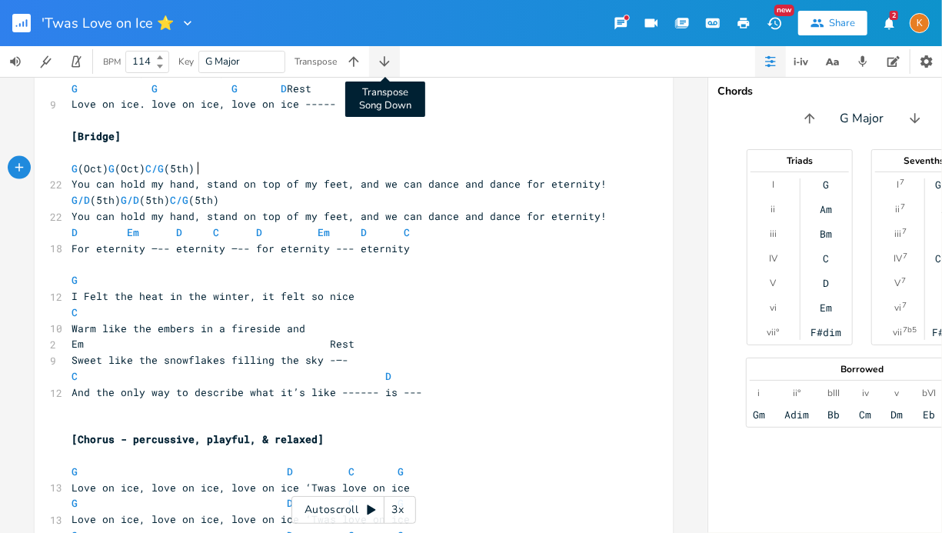
scroll to position [0, 35]
click at [479, 161] on pre "G (Oct) G (Oct) C/G (5th)" at bounding box center [345, 169] width 555 height 16
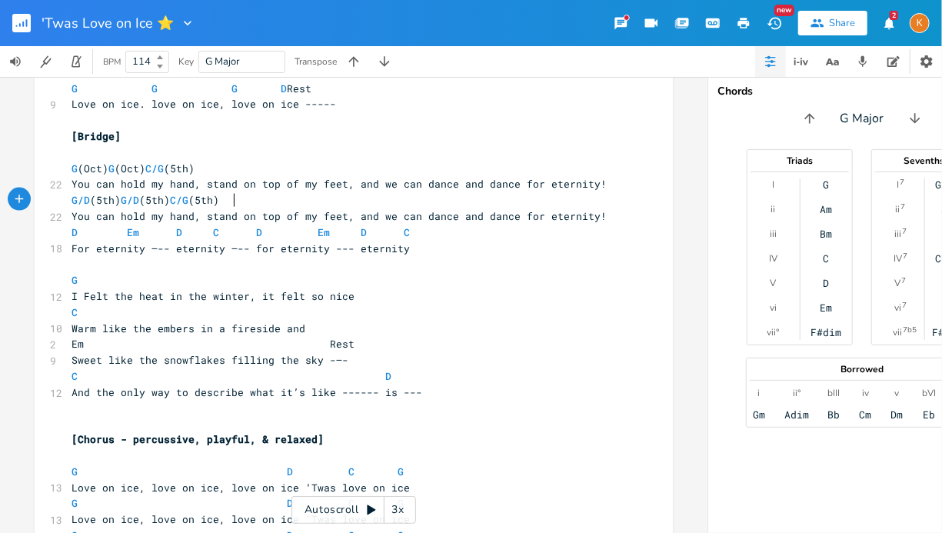
click at [228, 207] on pre "G/D (5th) G/D (5th) C/G (5th)" at bounding box center [345, 200] width 555 height 16
click at [188, 206] on span "C/G" at bounding box center [179, 200] width 18 height 15
click at [219, 201] on span "G/D (5th) G/D (5th) C/G (5th)" at bounding box center [146, 200] width 148 height 14
click at [368, 376] on span "C D" at bounding box center [232, 376] width 320 height 14
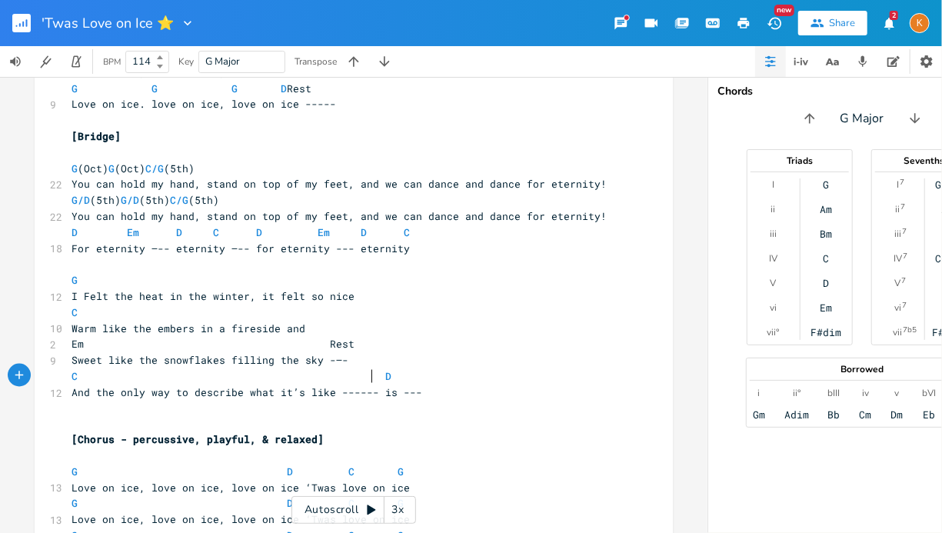
click at [371, 377] on span "C D" at bounding box center [232, 376] width 320 height 14
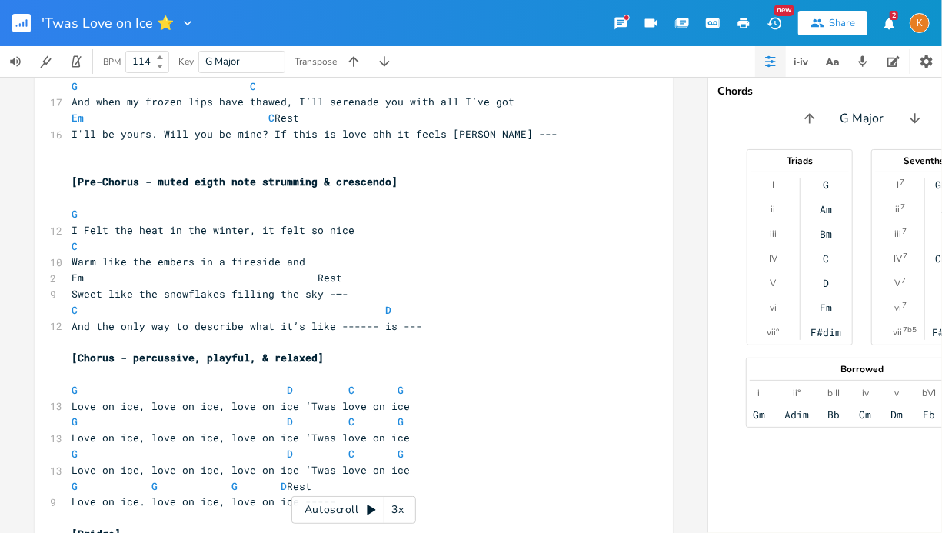
scroll to position [685, 0]
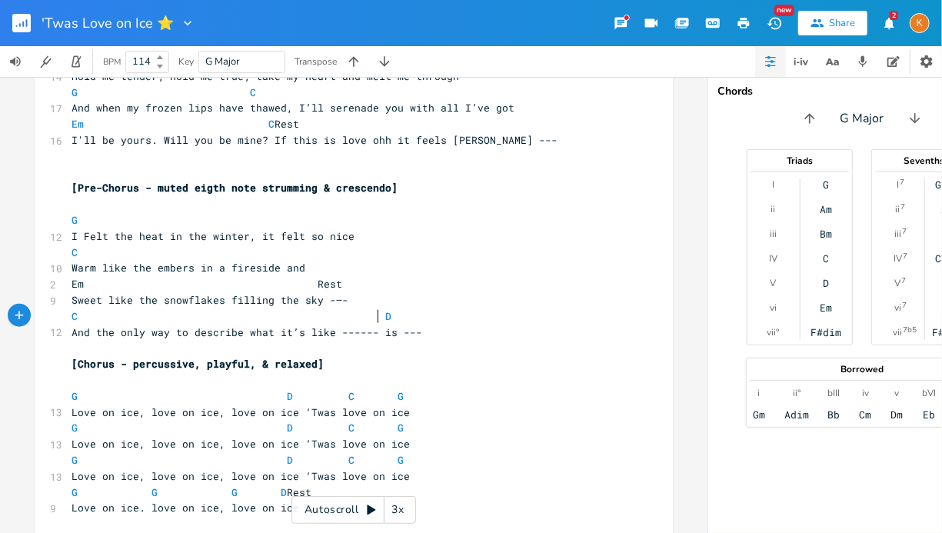
click at [374, 323] on pre "C D" at bounding box center [345, 316] width 555 height 16
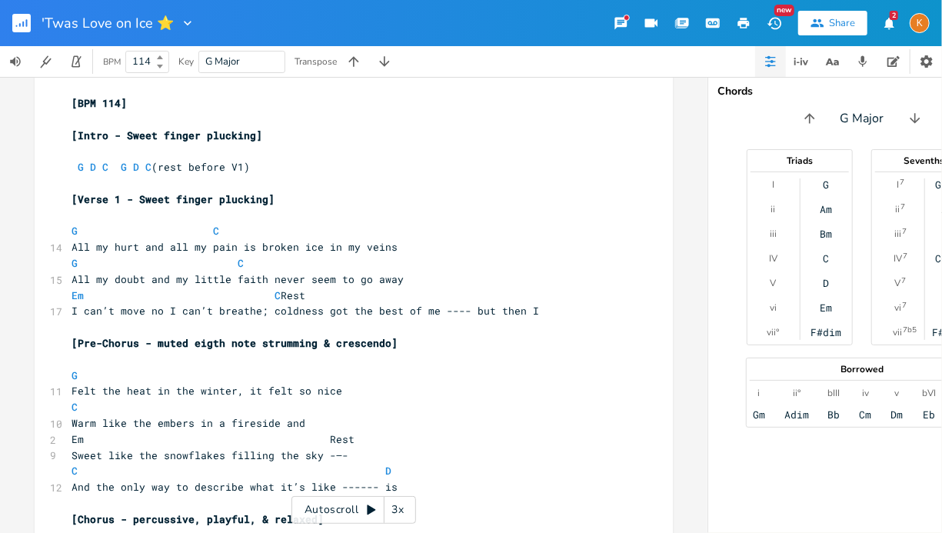
scroll to position [0, 0]
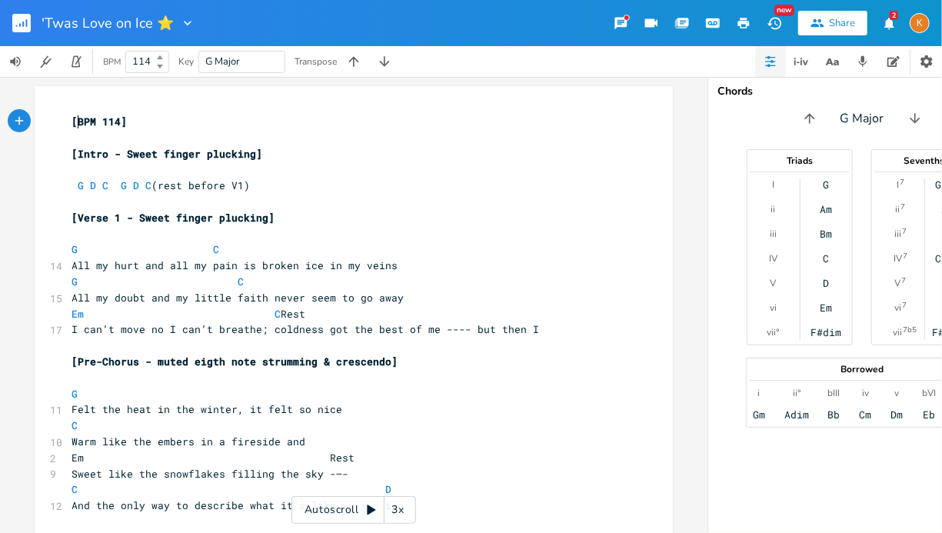
click at [73, 120] on span "[BPM 114]" at bounding box center [99, 122] width 55 height 14
type textarea "G Major \"
type textarea "\"
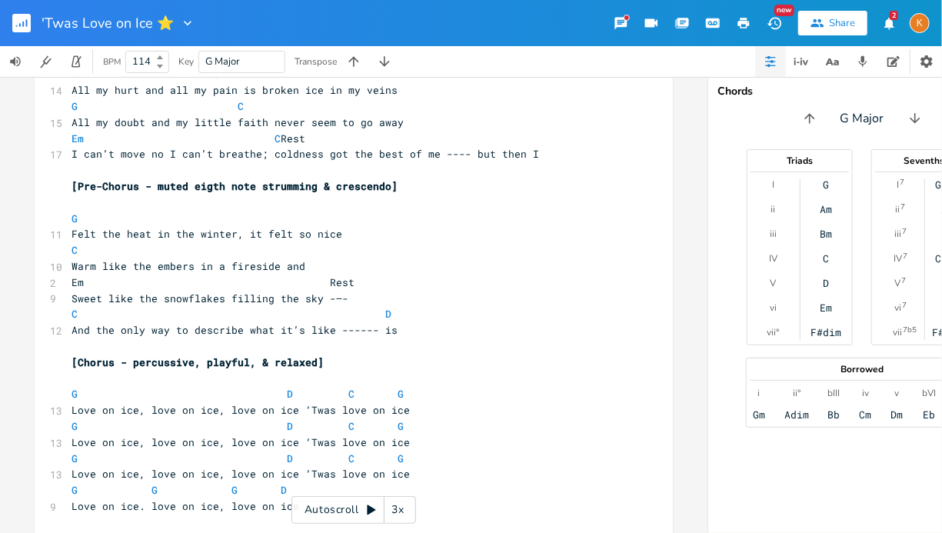
scroll to position [0, 0]
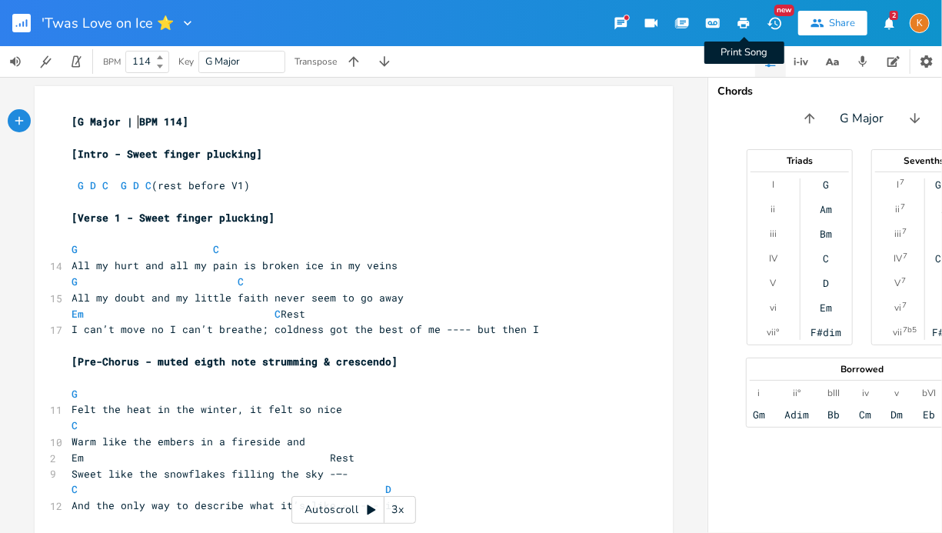
type textarea "|"
click at [740, 18] on icon "button" at bounding box center [744, 23] width 14 height 14
click at [24, 26] on icon "button" at bounding box center [23, 24] width 2 height 5
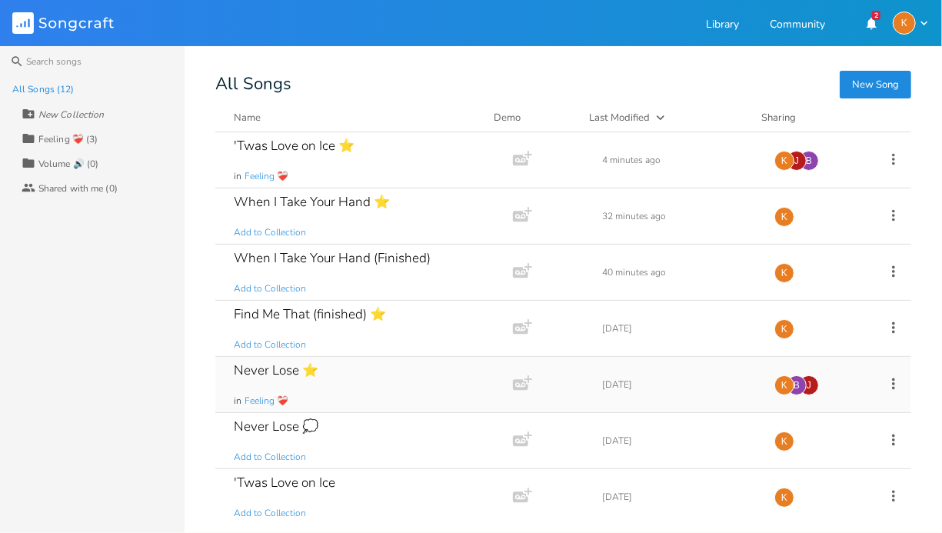
click at [381, 380] on div "Never Lose ⭐ in Feeling ❤️‍🩹" at bounding box center [361, 384] width 255 height 55
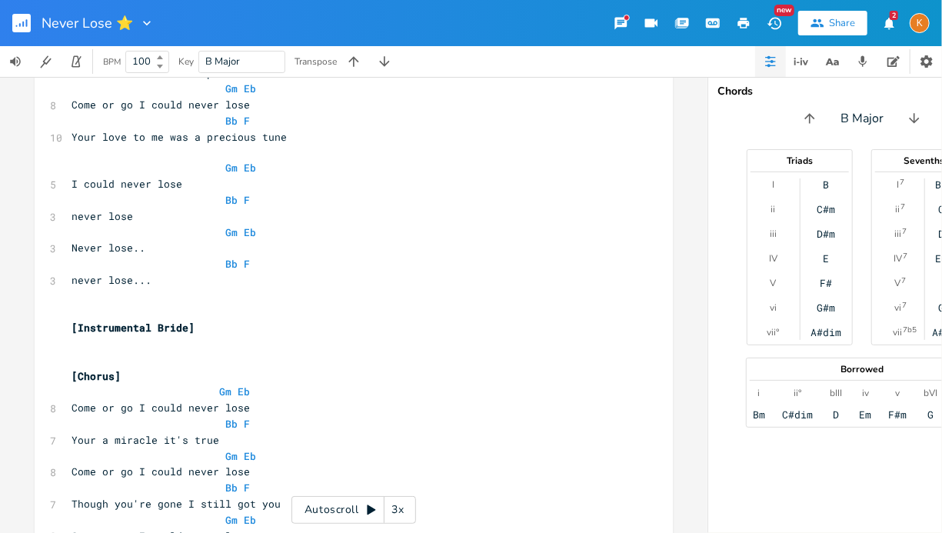
scroll to position [1338, 0]
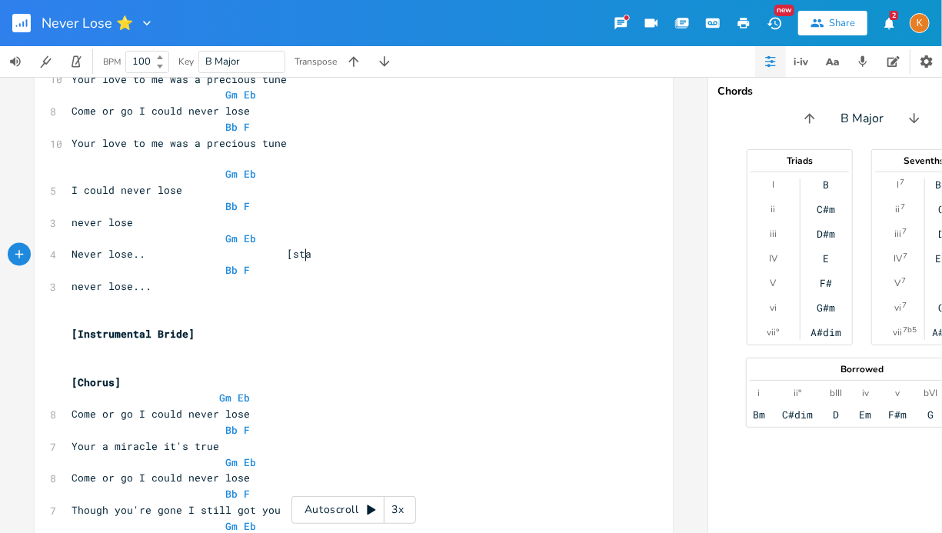
type textarea "[stau"
type textarea "y high]"
click at [304, 280] on pre "never lose..." at bounding box center [345, 287] width 555 height 16
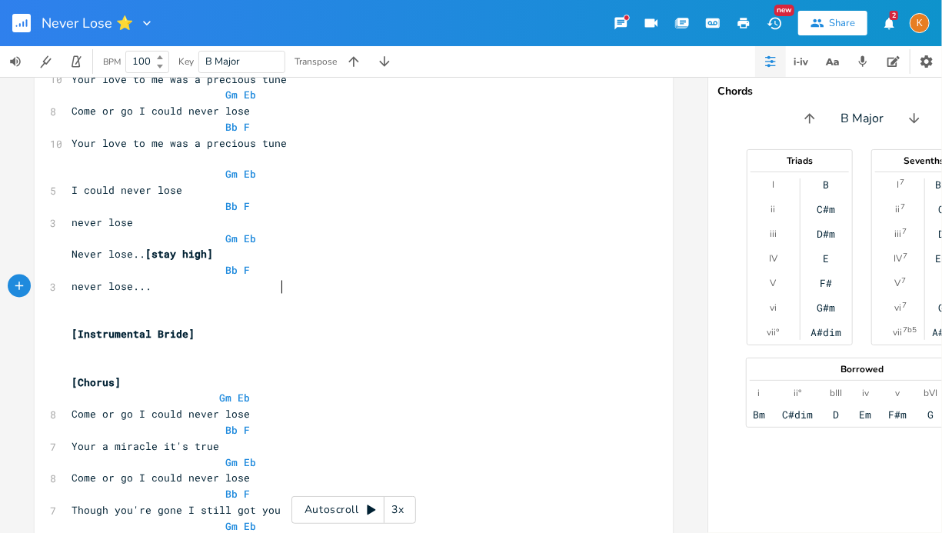
scroll to position [0, 60]
click at [213, 253] on span "[stay high]" at bounding box center [179, 255] width 68 height 14
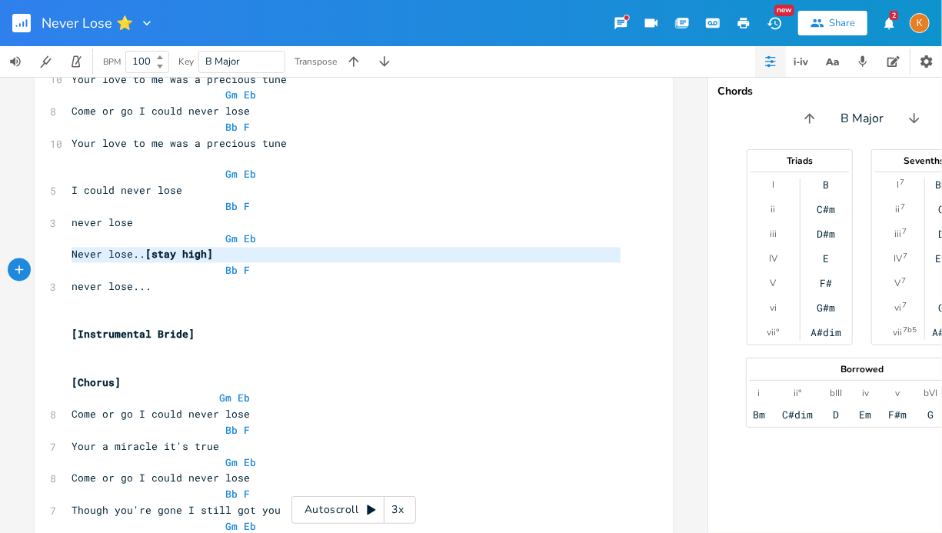
click at [213, 253] on span "[stay high]" at bounding box center [179, 255] width 68 height 14
type textarea "Never lose.. [stay high]"
click at [213, 253] on span "[stay high]" at bounding box center [179, 255] width 68 height 14
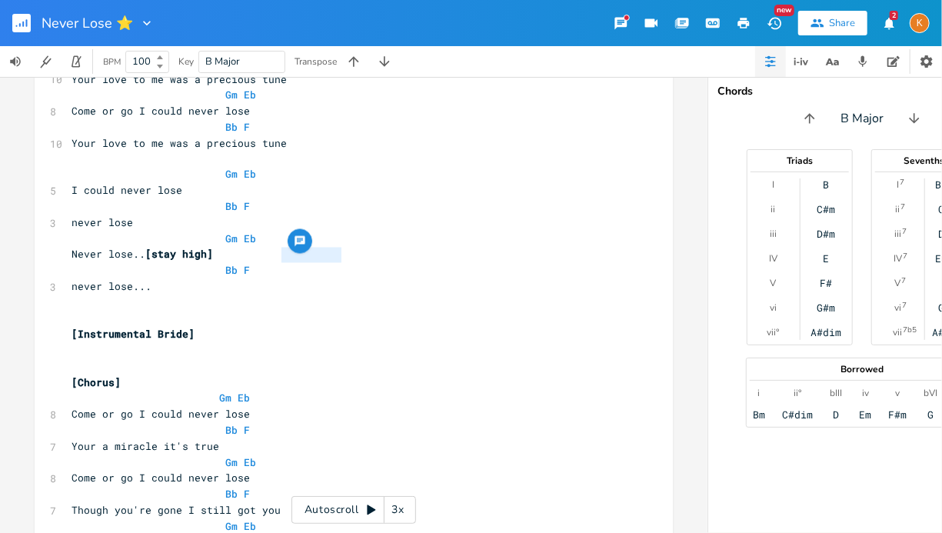
type textarea "[stay high]"
drag, startPoint x: 279, startPoint y: 253, endPoint x: 347, endPoint y: 256, distance: 67.7
click at [347, 256] on pre "Never lose.. [stay high]" at bounding box center [345, 255] width 555 height 16
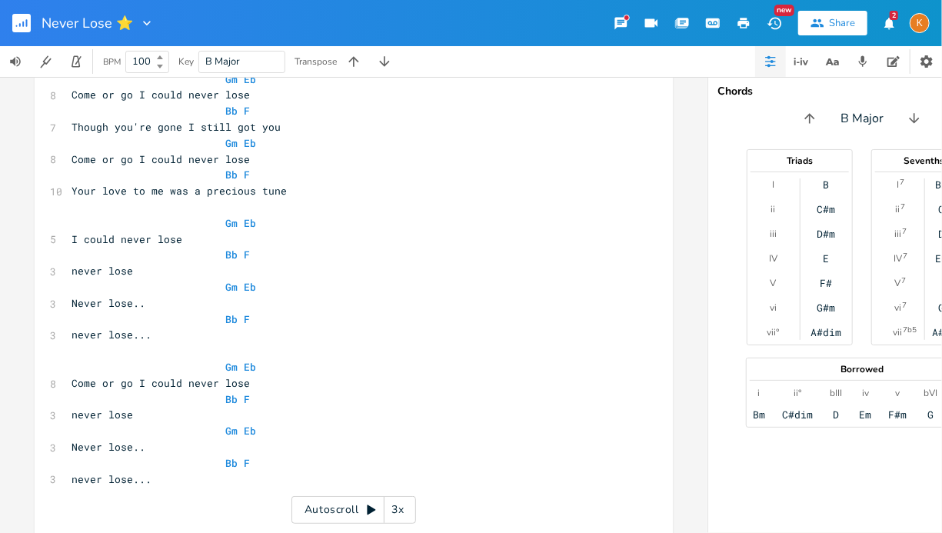
scroll to position [1720, 0]
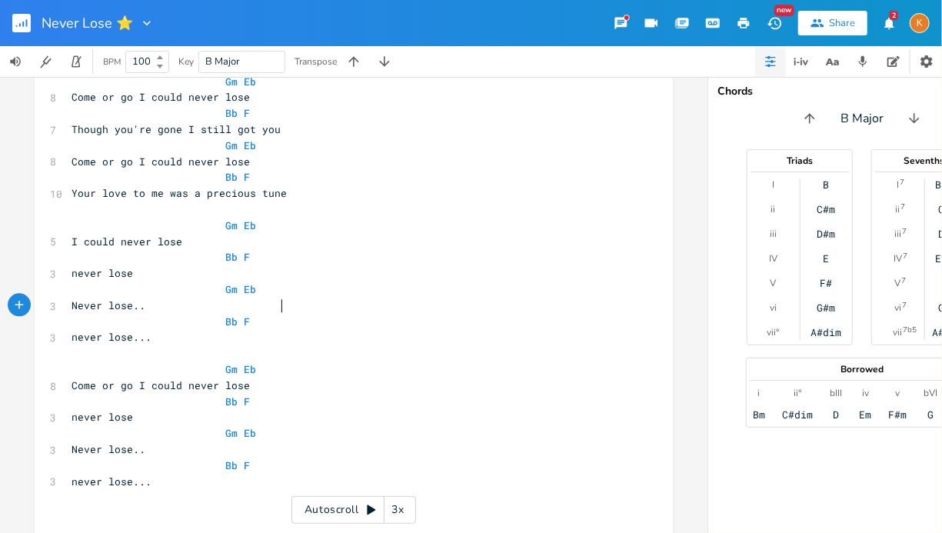
click at [299, 300] on pre "Never lose.." at bounding box center [345, 306] width 555 height 16
click at [265, 335] on pre "never lose..." at bounding box center [345, 337] width 555 height 16
paste textarea
click at [144, 345] on pre "​" at bounding box center [345, 353] width 555 height 16
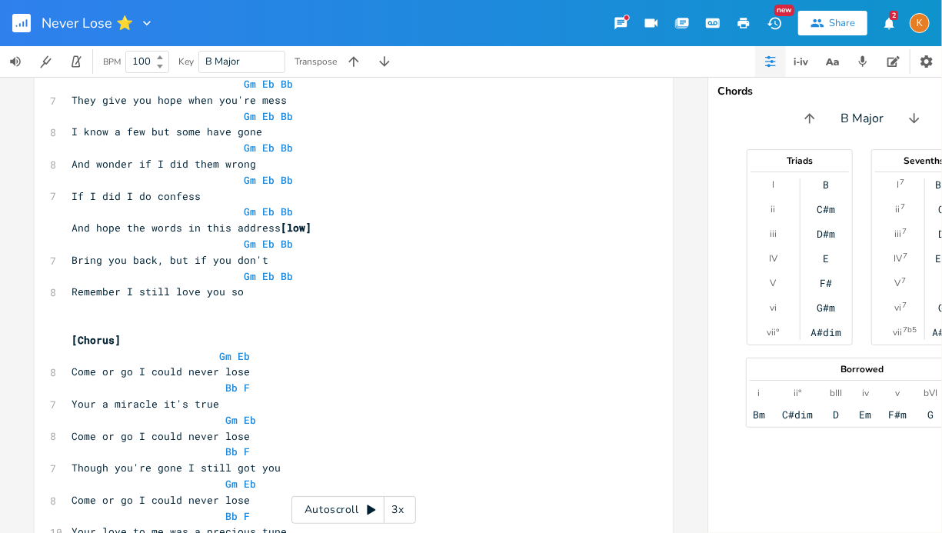
scroll to position [0, 0]
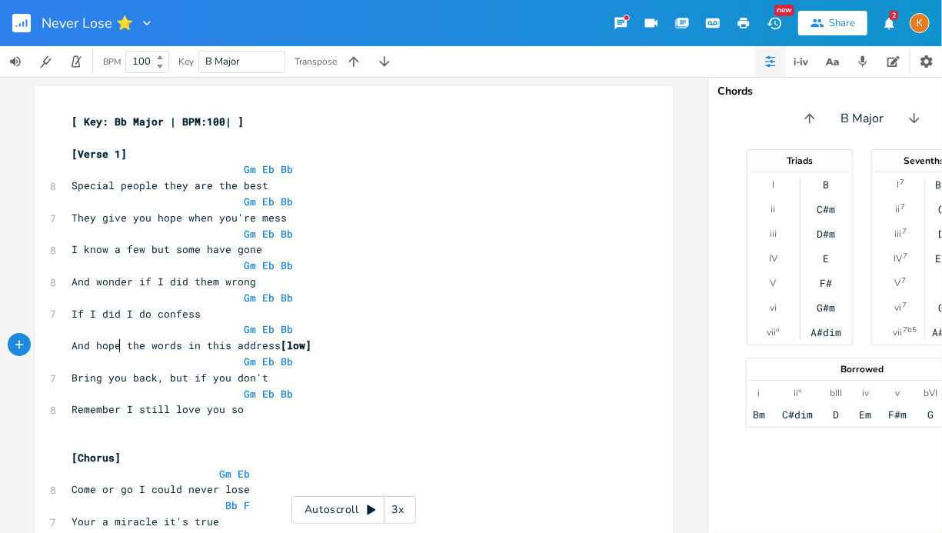
click at [113, 353] on pre "And hope the words in this address [low]" at bounding box center [345, 346] width 555 height 16
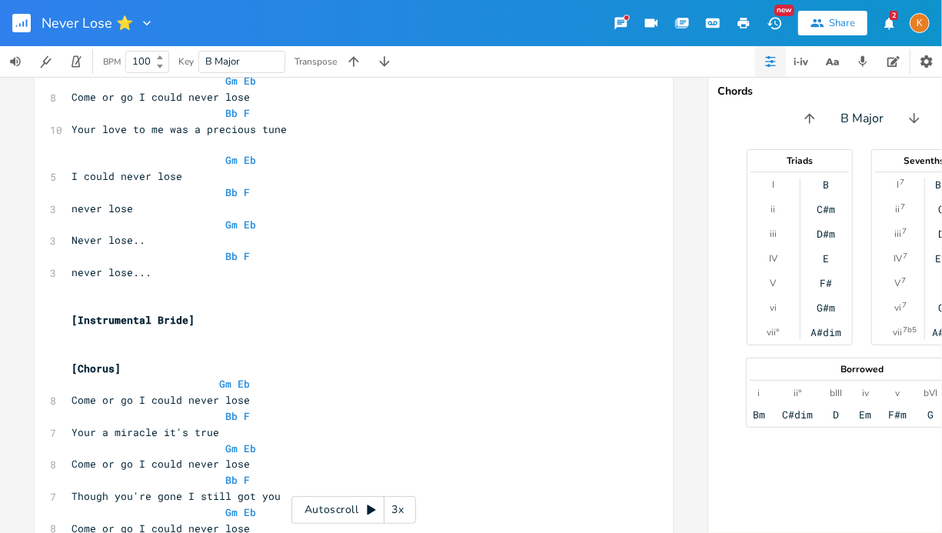
scroll to position [1764, 0]
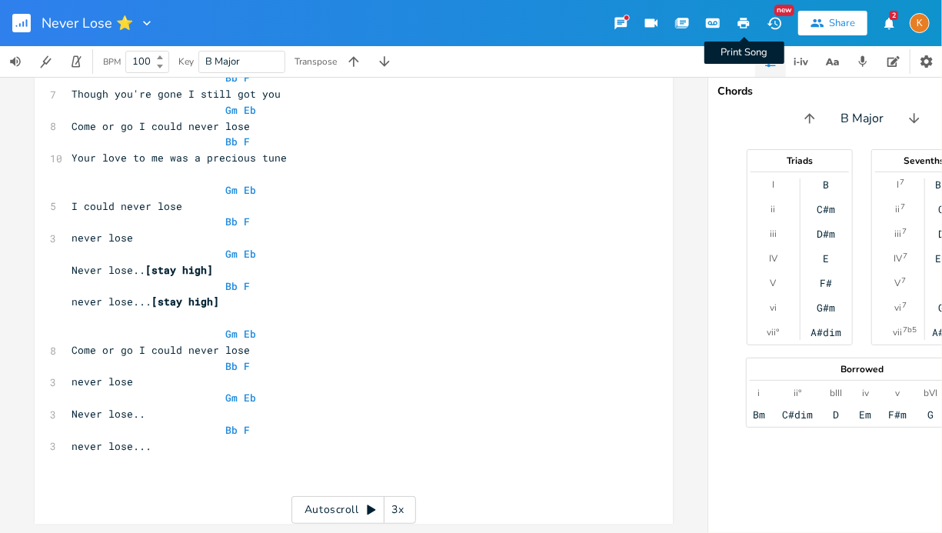
type textarea "pray"
click at [747, 25] on icon "button" at bounding box center [744, 23] width 12 height 11
click at [25, 18] on rect "button" at bounding box center [21, 23] width 18 height 18
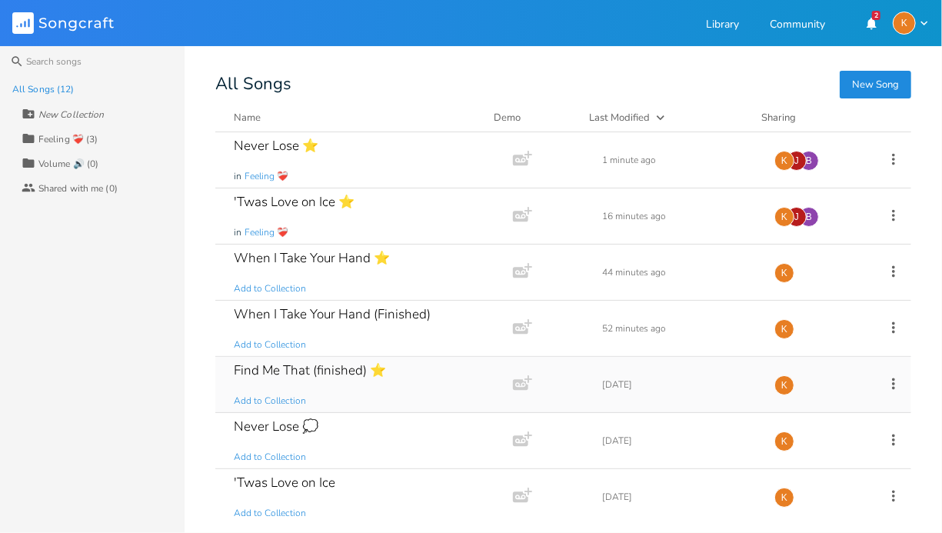
click at [368, 388] on div "Find Me That (finished) ⭐ Add to Collection" at bounding box center [361, 384] width 255 height 55
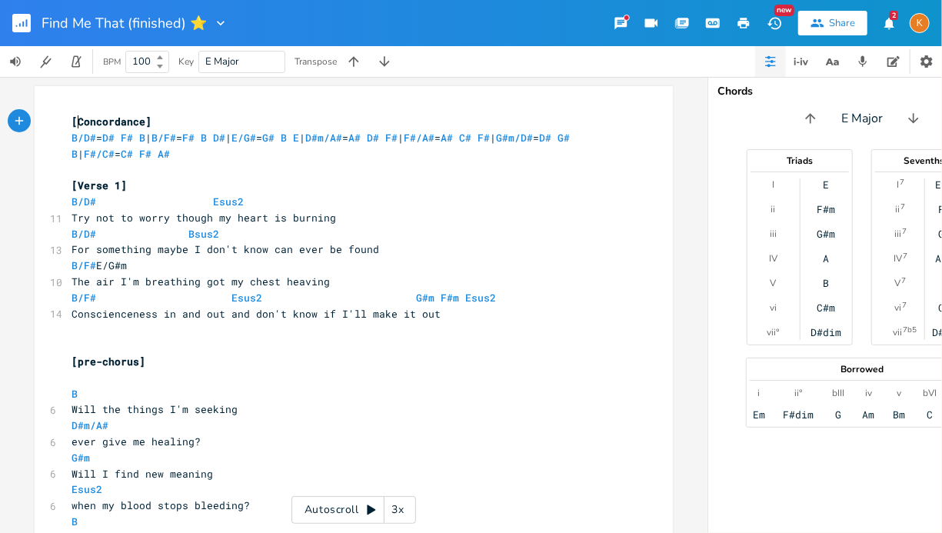
click at [73, 122] on span "[Concordance]" at bounding box center [112, 122] width 80 height 14
type textarea "E Major \"
type textarea "| ["
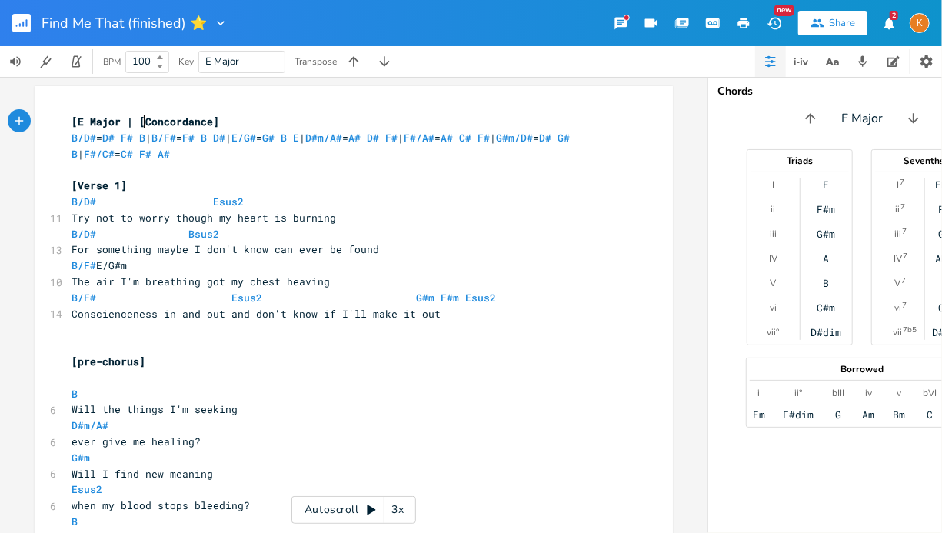
scroll to position [0, 10]
click at [131, 128] on pre "[E Major | [Concordance]" at bounding box center [345, 122] width 555 height 16
type textarea "BPM 100 ]"
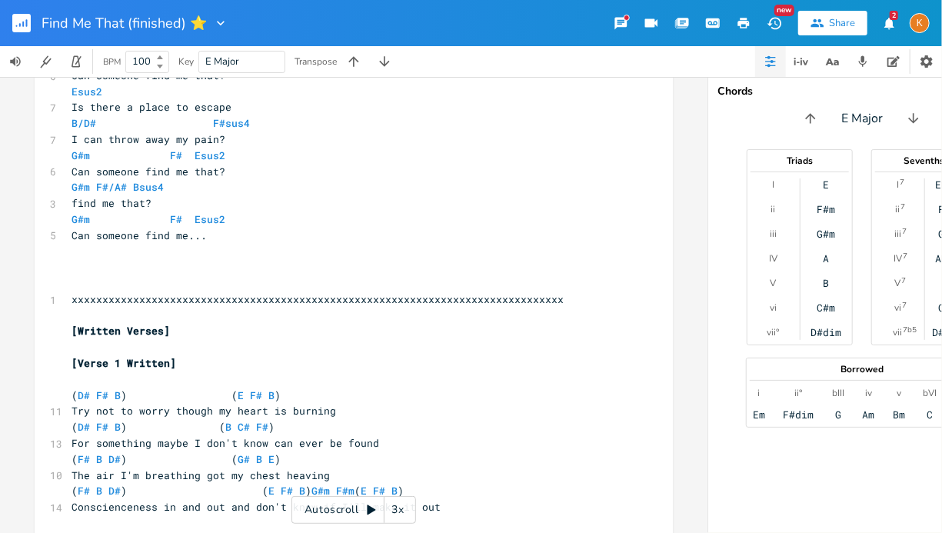
scroll to position [2675, 0]
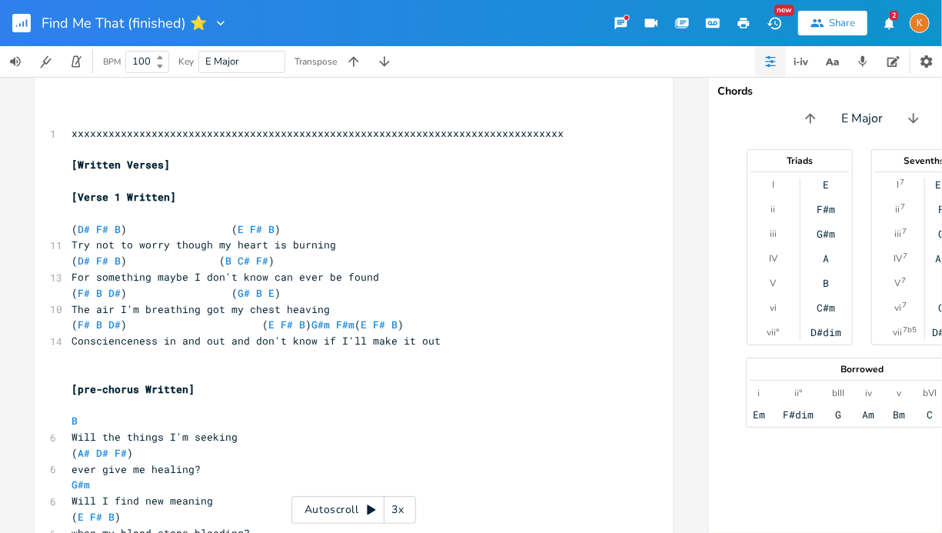
click at [77, 168] on span "[Written Verses]" at bounding box center [121, 165] width 98 height 14
type textarea "Chords w"
click at [171, 168] on span "[Chords written Verses]" at bounding box center [143, 165] width 142 height 14
type textarea "Verses"
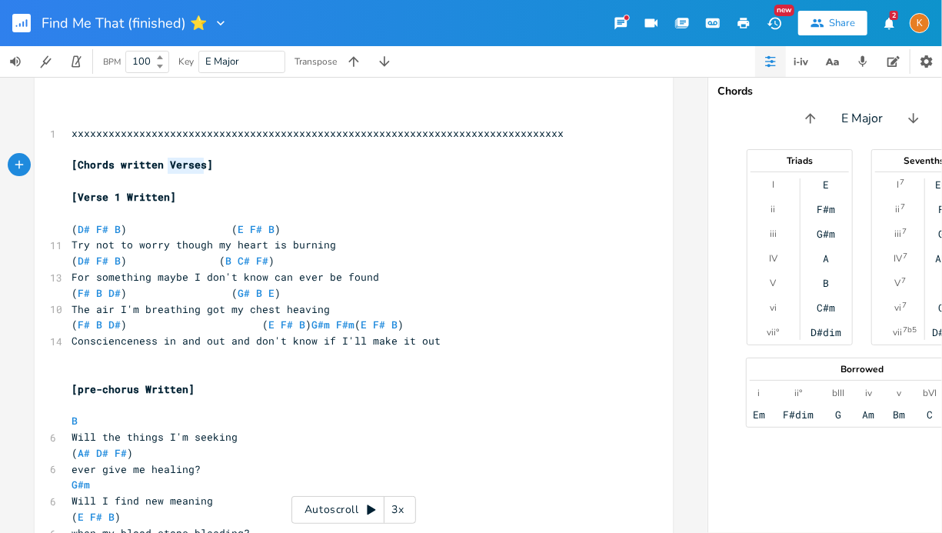
click at [171, 168] on span "[Chords written Verses]" at bounding box center [143, 165] width 142 height 14
click at [120, 167] on span "[Chords written]" at bounding box center [121, 165] width 98 height 14
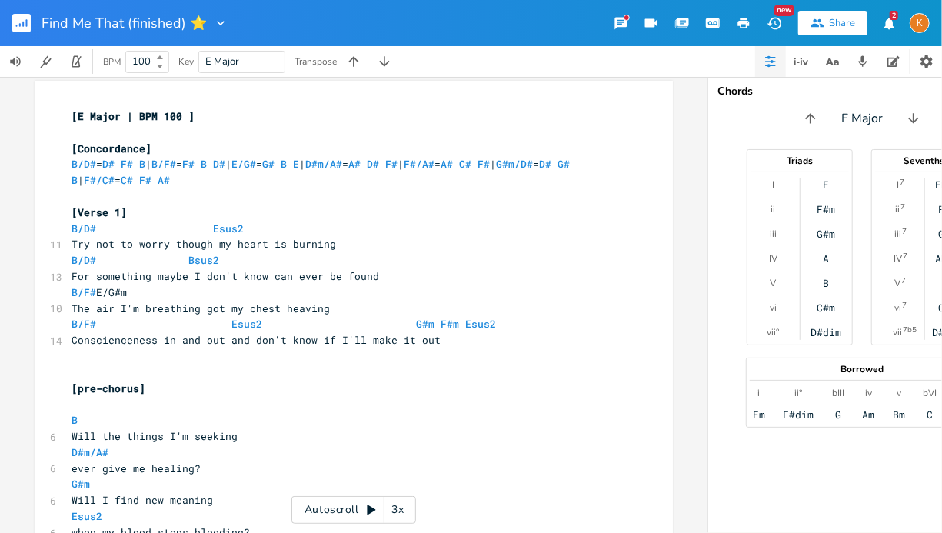
scroll to position [0, 0]
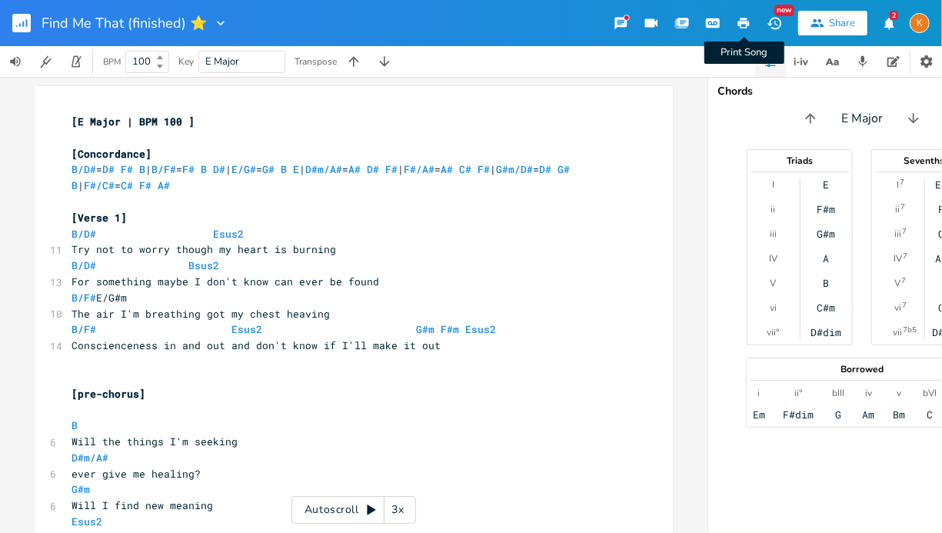
type textarea "W"
click at [744, 22] on icon "button" at bounding box center [744, 23] width 12 height 11
click at [741, 22] on icon "button" at bounding box center [744, 23] width 12 height 11
